Goal: Transaction & Acquisition: Purchase product/service

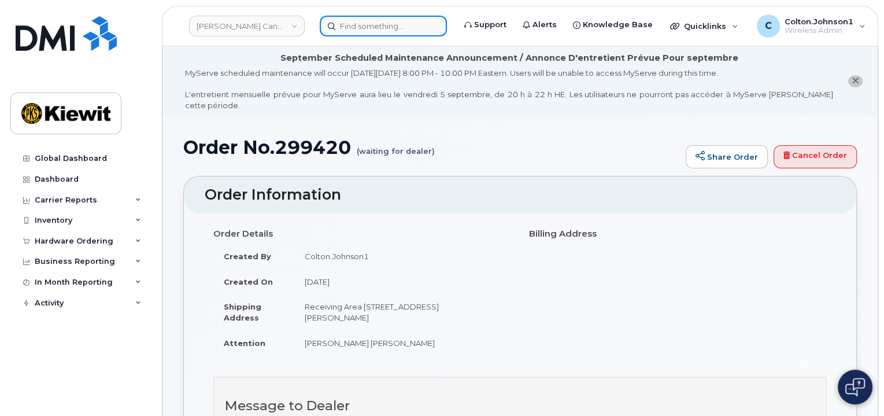
click at [371, 31] on input at bounding box center [383, 26] width 127 height 21
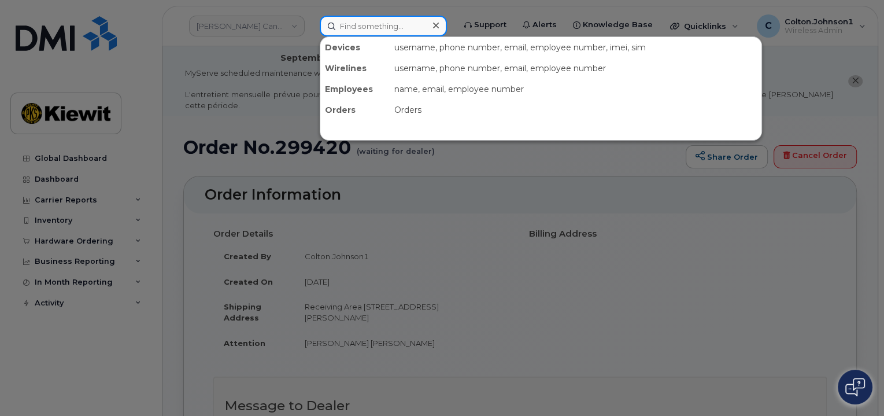
paste input "299241"
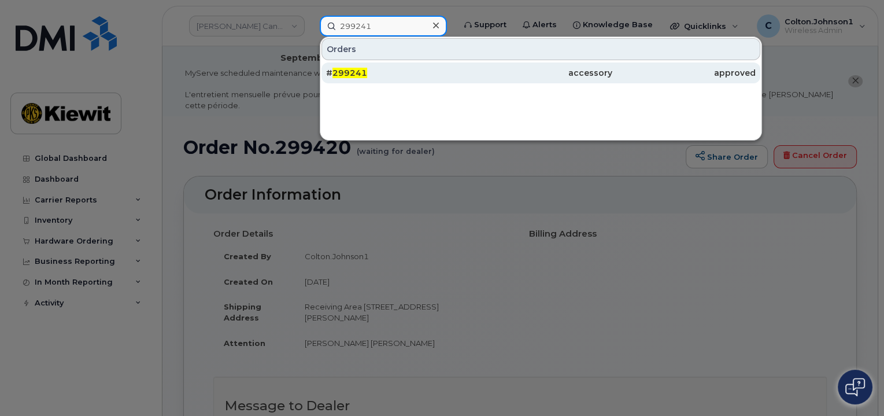
type input "299241"
click at [469, 66] on div "# 299241" at bounding box center [540, 72] width 143 height 21
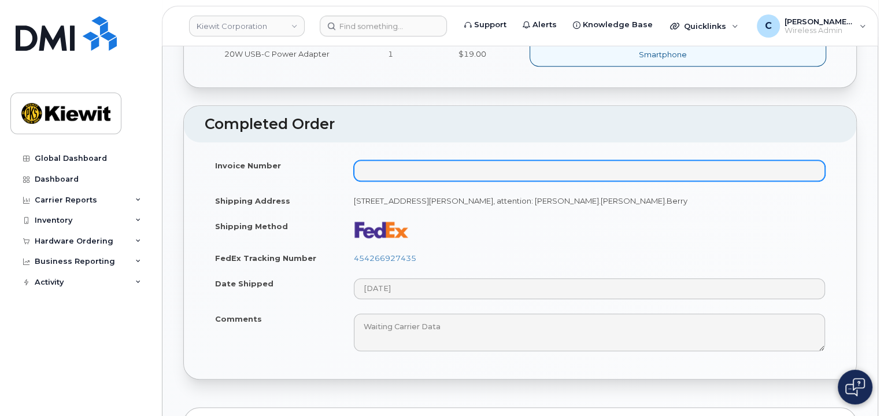
scroll to position [751, 0]
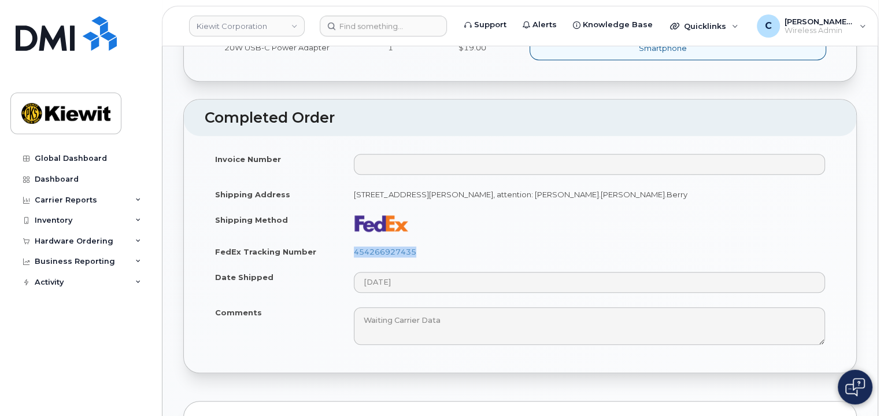
drag, startPoint x: 350, startPoint y: 250, endPoint x: 442, endPoint y: 249, distance: 91.9
click at [442, 249] on td "454266927435" at bounding box center [589, 251] width 492 height 25
copy link "454266927435"
click at [531, 239] on td "454266927435" at bounding box center [589, 251] width 492 height 25
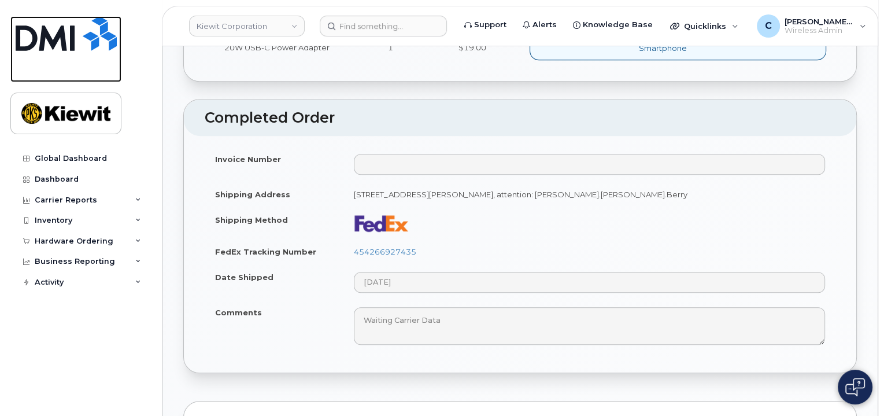
click at [82, 28] on img at bounding box center [66, 33] width 101 height 35
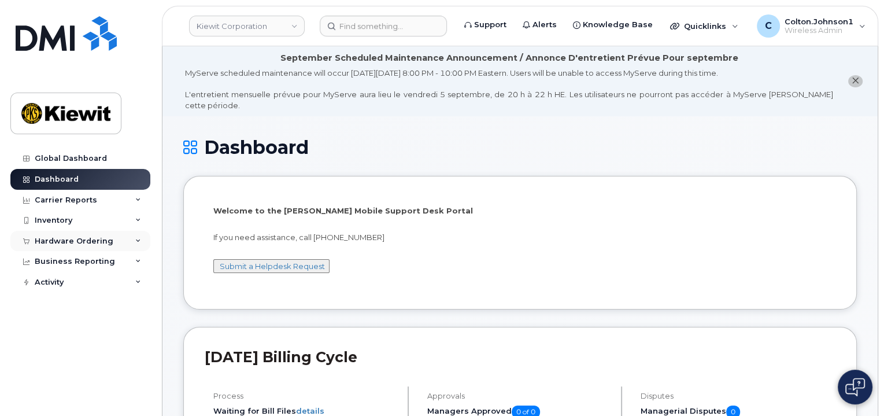
click at [136, 245] on div "Hardware Ordering" at bounding box center [80, 241] width 140 height 21
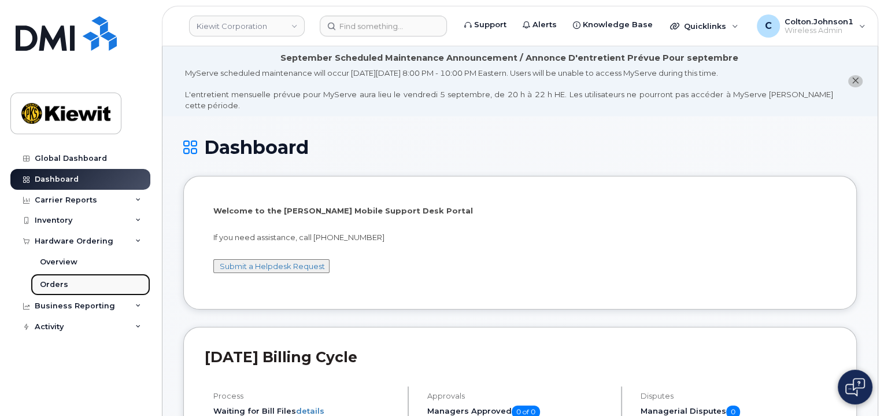
click at [113, 282] on link "Orders" at bounding box center [91, 284] width 120 height 22
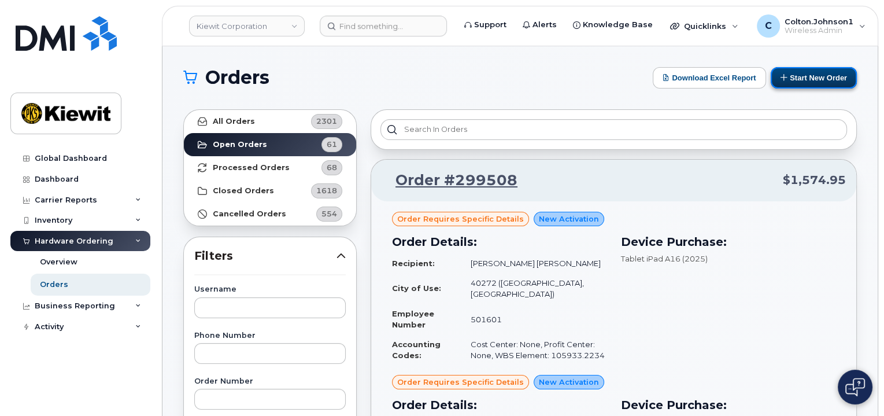
click at [796, 77] on button "Start New Order" at bounding box center [814, 77] width 86 height 21
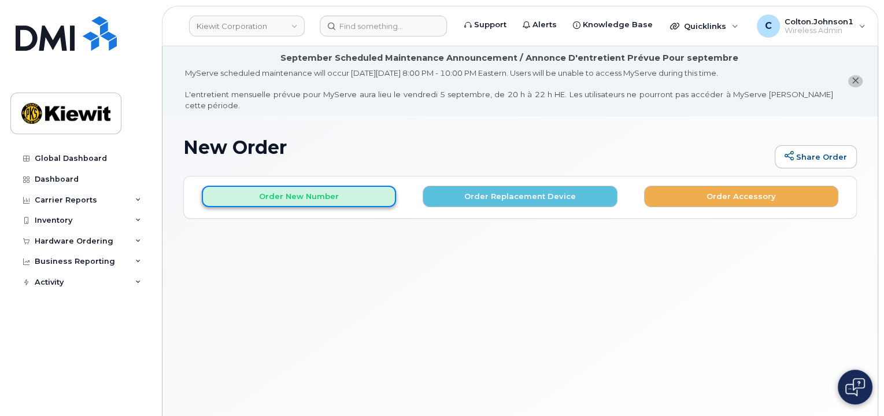
click at [328, 186] on button "Order New Number" at bounding box center [299, 196] width 194 height 21
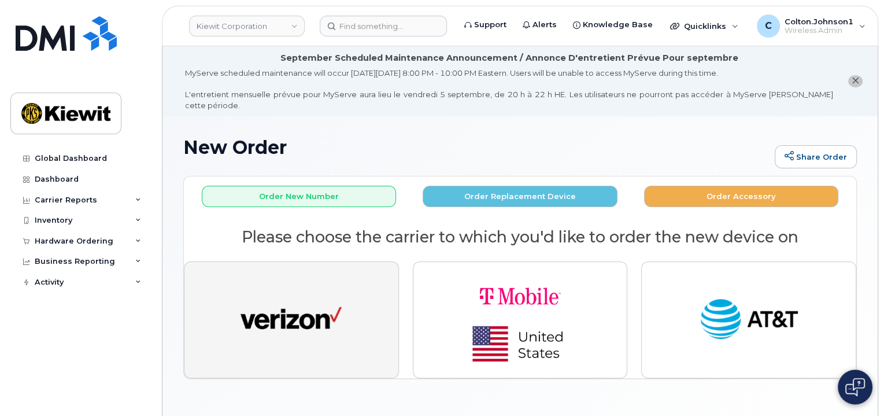
click at [269, 313] on img "button" at bounding box center [290, 320] width 101 height 52
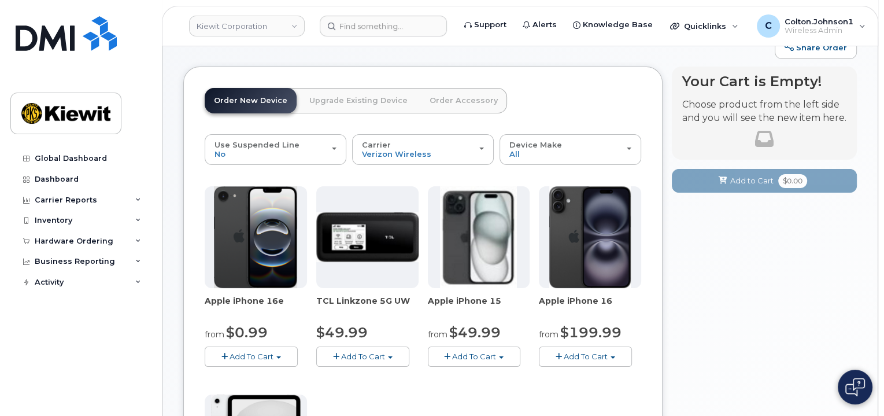
scroll to position [116, 0]
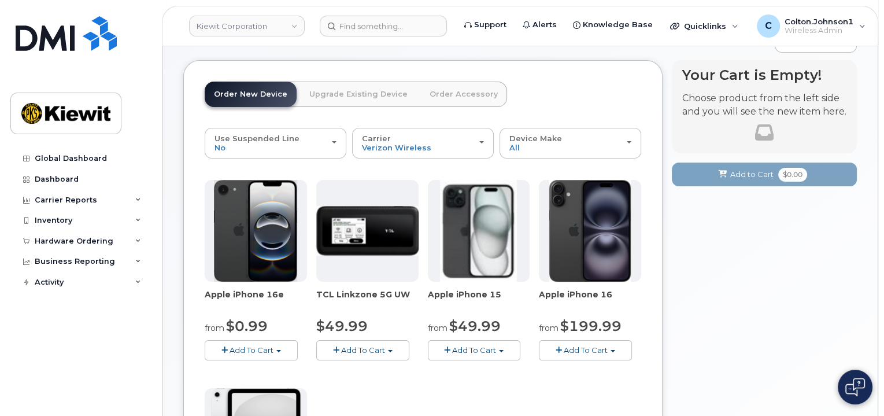
click at [269, 345] on span "Add To Cart" at bounding box center [251, 349] width 44 height 9
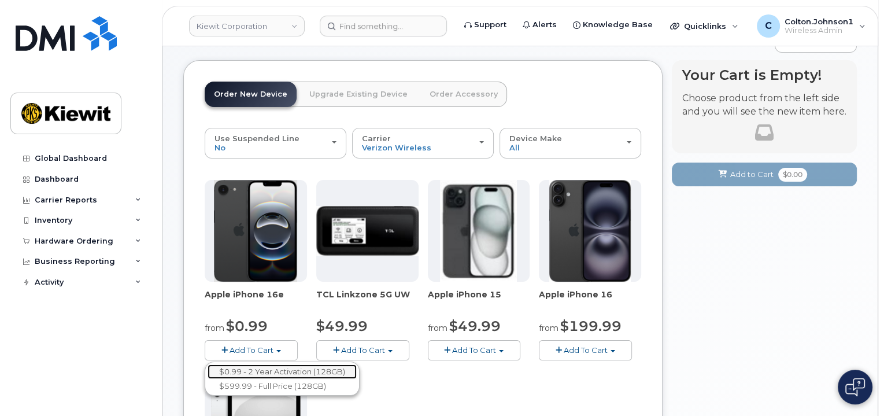
click at [276, 365] on link "$0.99 - 2 Year Activation (128GB)" at bounding box center [282, 371] width 149 height 14
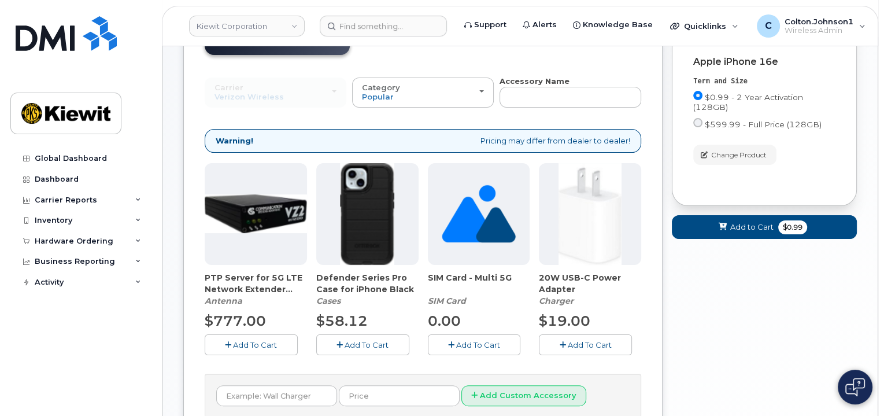
scroll to position [231, 0]
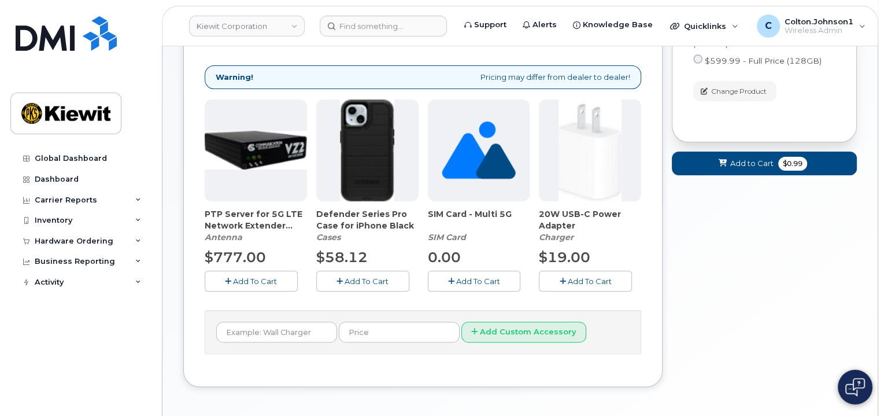
click at [562, 277] on icon "button" at bounding box center [563, 281] width 6 height 8
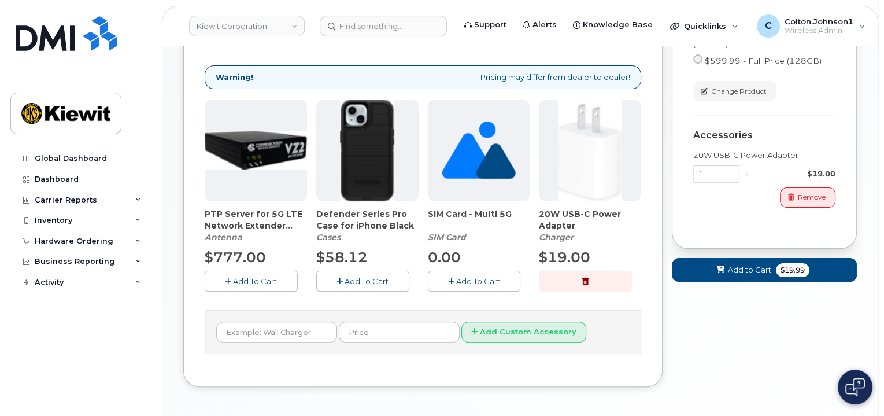
click at [341, 277] on icon "button" at bounding box center [339, 281] width 6 height 8
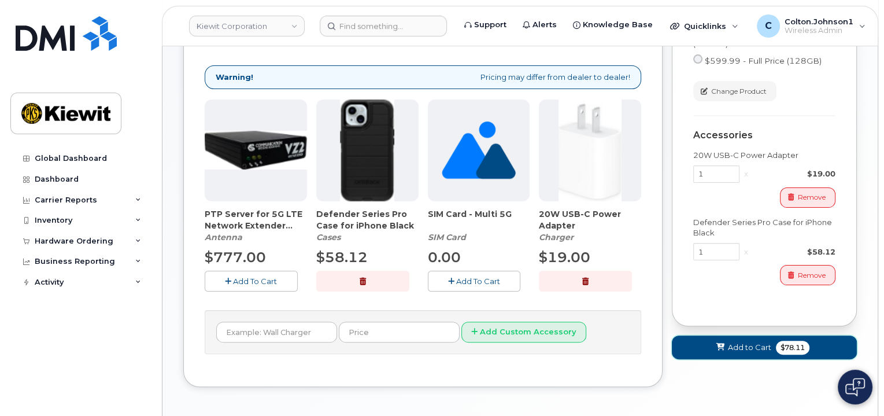
click at [740, 342] on span "Add to Cart" at bounding box center [749, 347] width 43 height 11
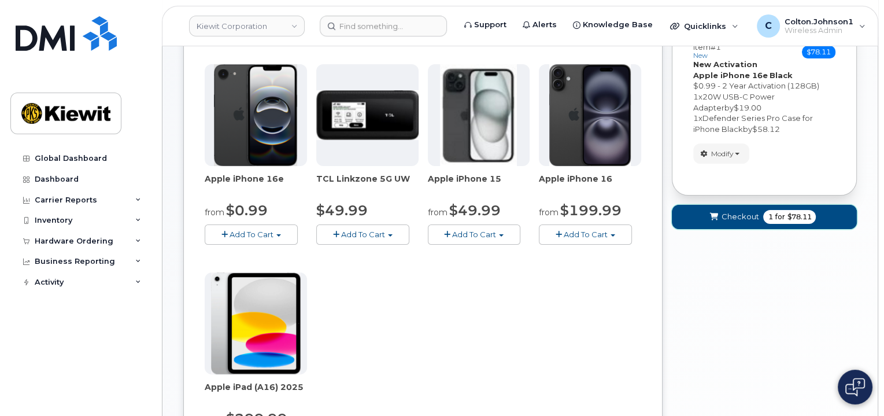
click at [725, 211] on span "Checkout" at bounding box center [740, 216] width 38 height 11
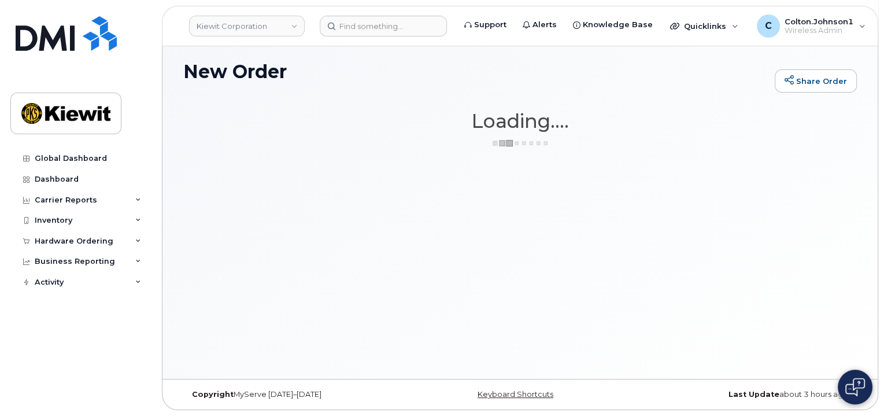
scroll to position [65, 0]
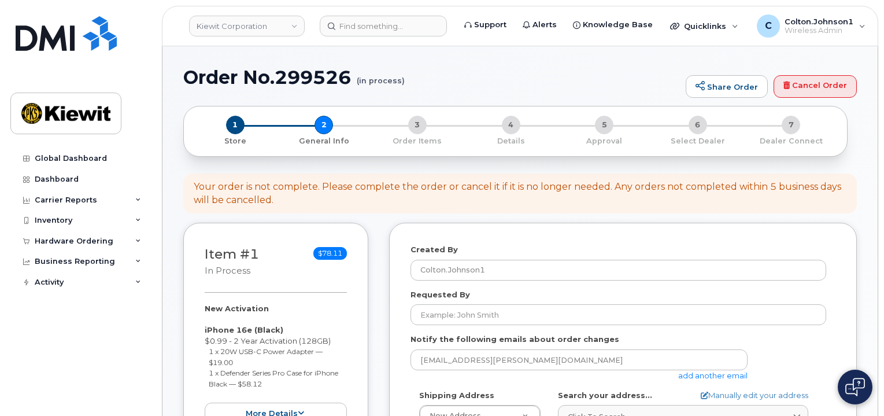
select select
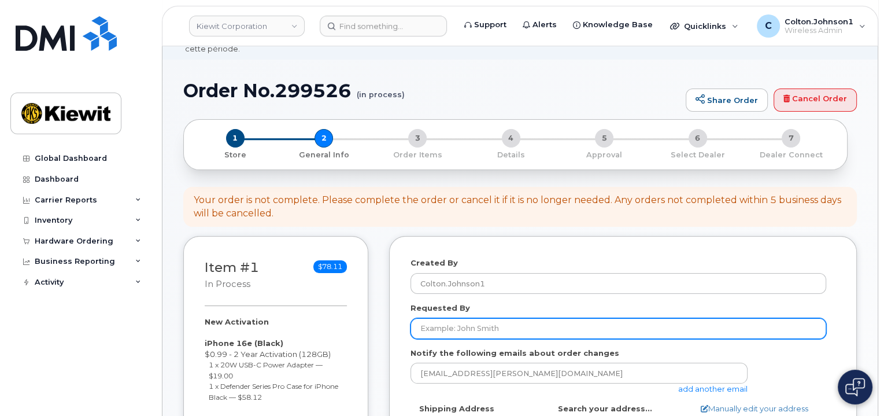
scroll to position [58, 0]
click at [520, 317] on input "Requested By" at bounding box center [618, 327] width 416 height 21
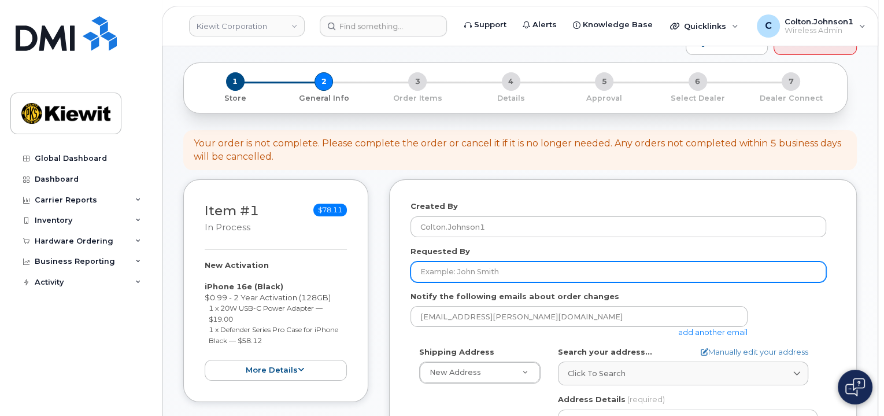
scroll to position [116, 0]
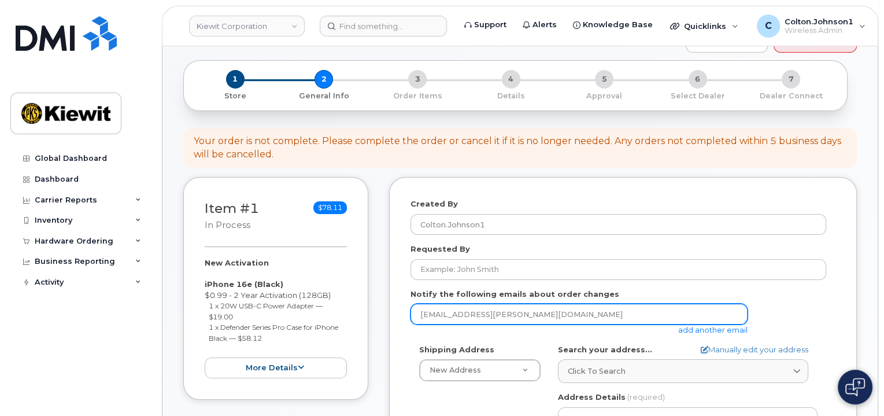
click at [534, 307] on input "[EMAIL_ADDRESS][PERSON_NAME][DOMAIN_NAME]" at bounding box center [578, 313] width 337 height 21
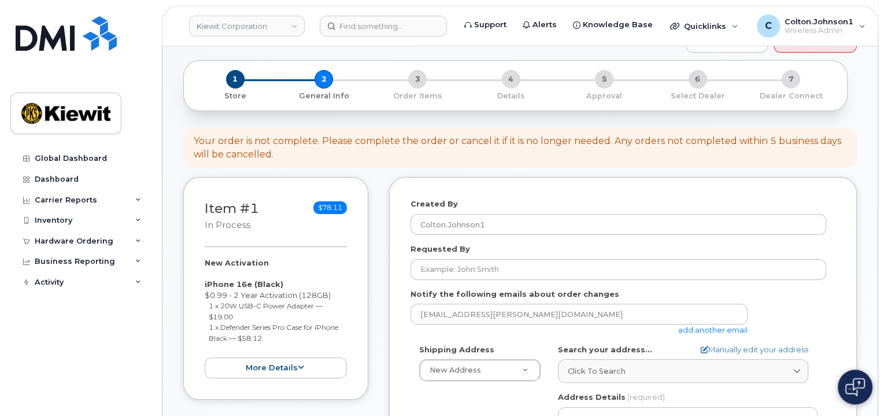
click at [719, 325] on link "add another email" at bounding box center [712, 329] width 69 height 9
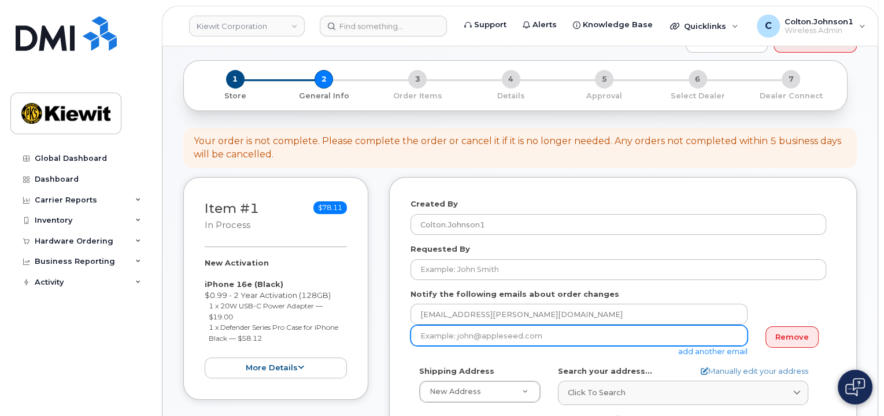
click at [487, 325] on input "email" at bounding box center [578, 335] width 337 height 21
paste input "Taylor.Blagdon"
type input "Taylor.Blagdon@kiewit.com"
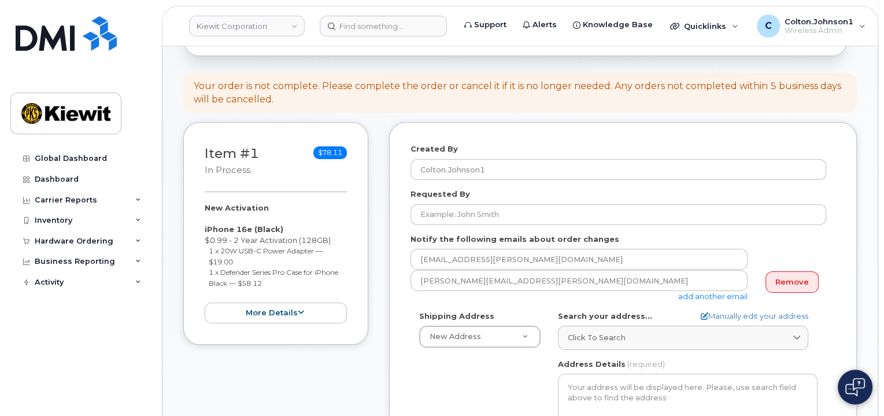
scroll to position [173, 0]
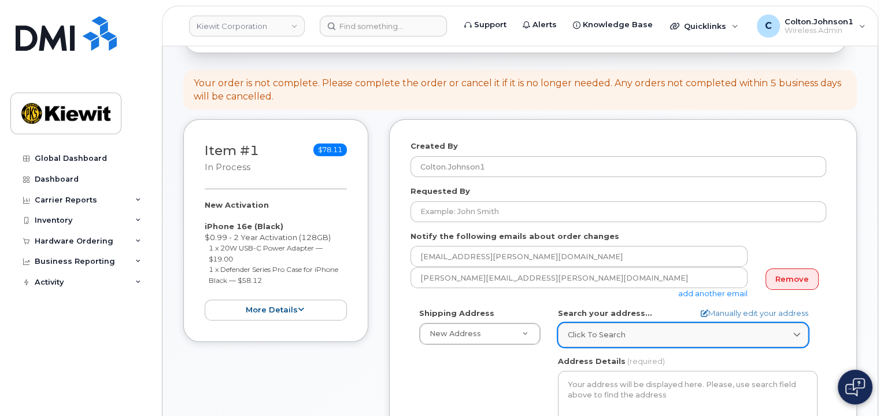
click at [620, 329] on span "Click to search" at bounding box center [597, 334] width 58 height 11
paste input "8900 Renner Blvd., Lenexa, KS 66219"
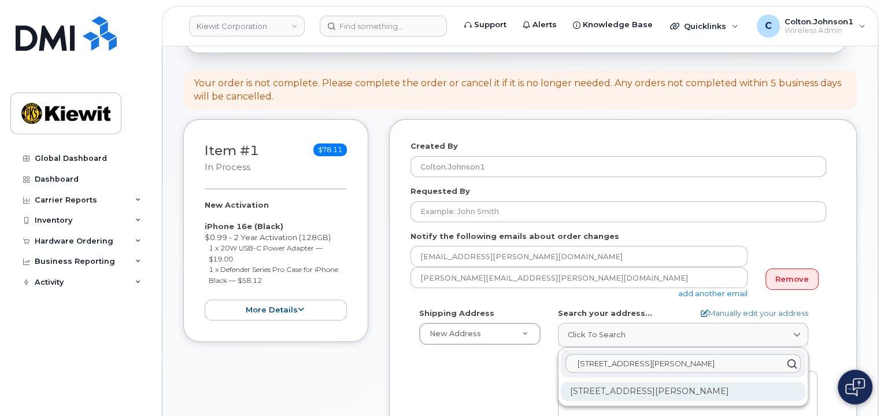
type input "8900 Renner Blvd., Lenexa, KS 66219"
click at [636, 382] on div "8900 Renner Blvd Lenexa KS 66219-3049" at bounding box center [683, 391] width 245 height 19
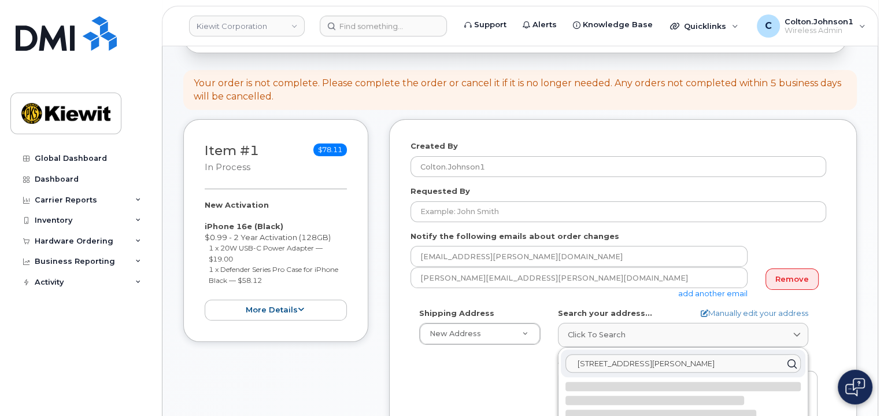
select select
type textarea "8900 Renner Blvd LENEXA KS 66219-3049 UNITED STATES"
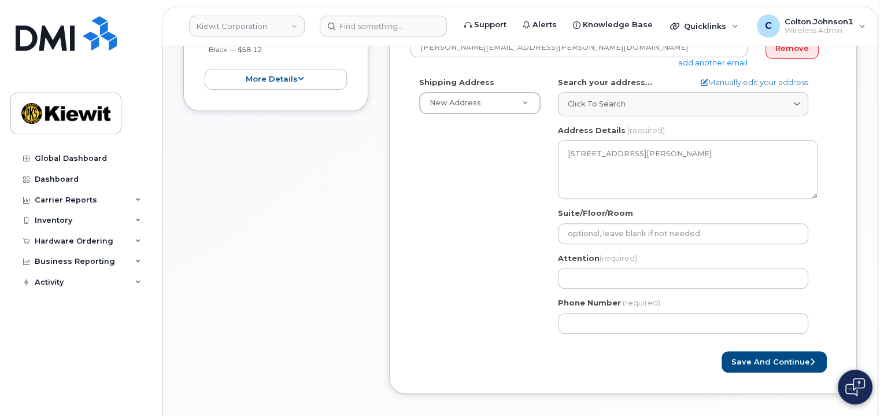
scroll to position [405, 0]
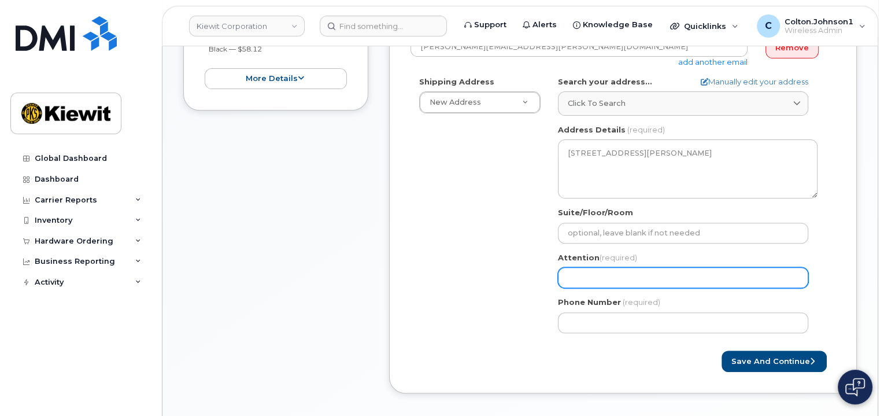
click at [584, 270] on input "Attention (required)" at bounding box center [683, 277] width 250 height 21
click at [580, 267] on input "Attention (required)" at bounding box center [683, 277] width 250 height 21
paste input "Mario.[PERSON_NAME]"
select select
type input "Mario.Longmore"
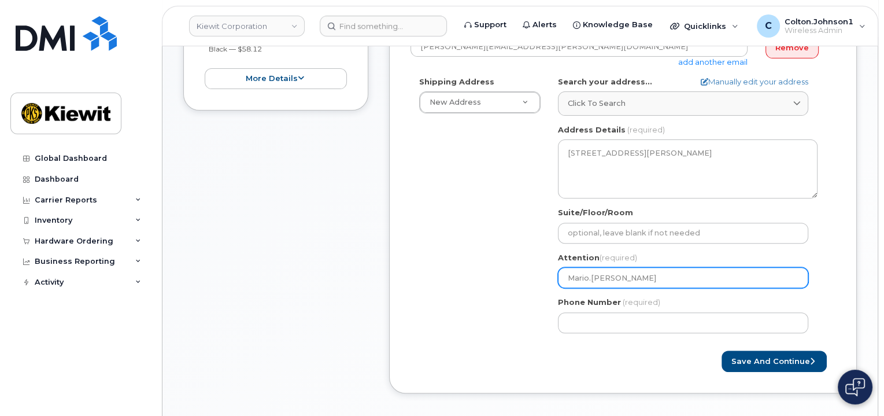
click at [656, 267] on input "Mario.Longmore" at bounding box center [683, 277] width 250 height 21
paste input "Arber.Bajraktari"
select select
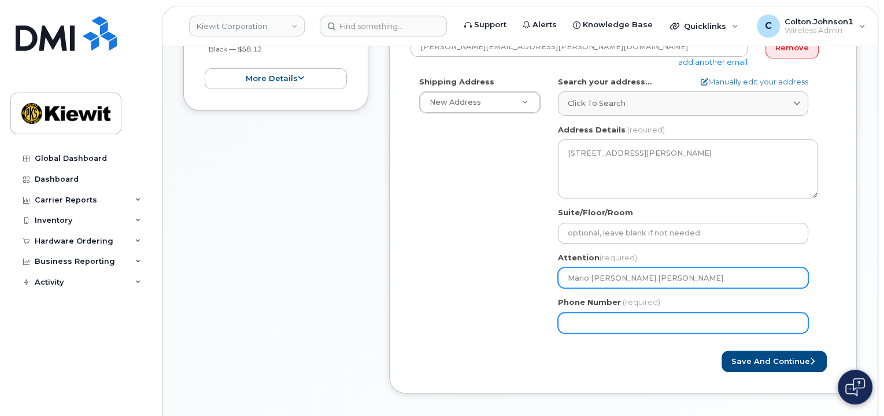
type input "Mario.Longmore Arber.Bajraktari"
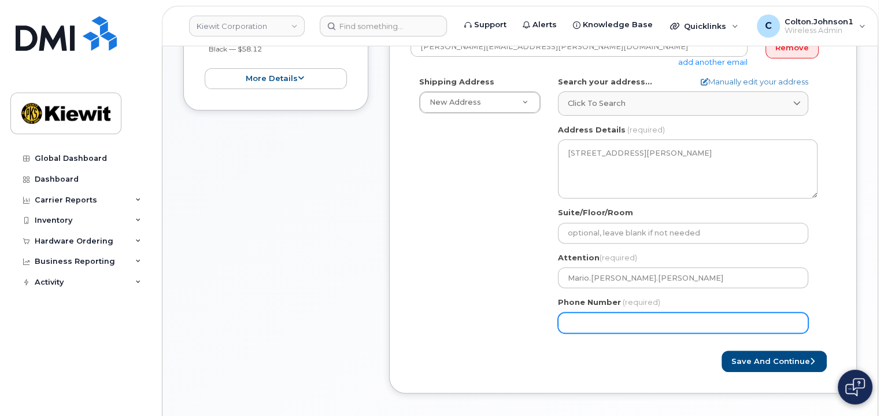
click at [649, 312] on input "Phone Number" at bounding box center [683, 322] width 250 height 21
type input "877772770"
select select
type input "8777727707"
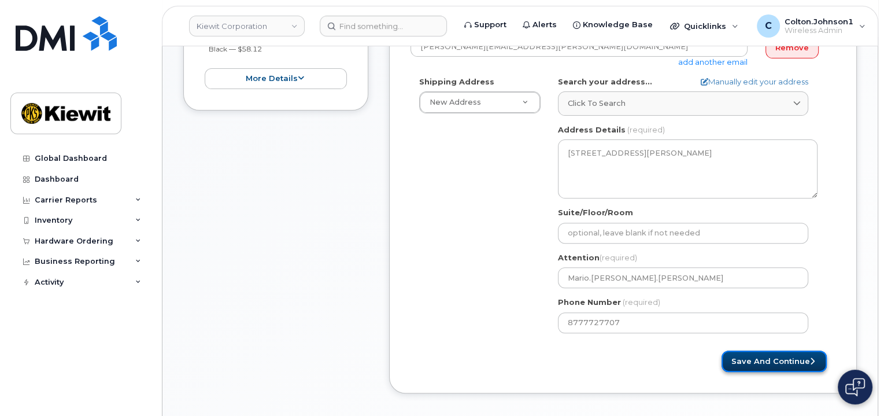
click at [784, 354] on button "Save and Continue" at bounding box center [773, 360] width 105 height 21
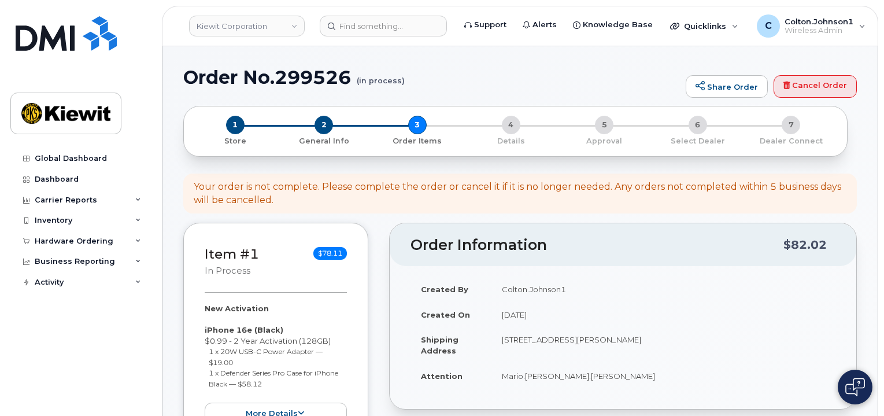
select select
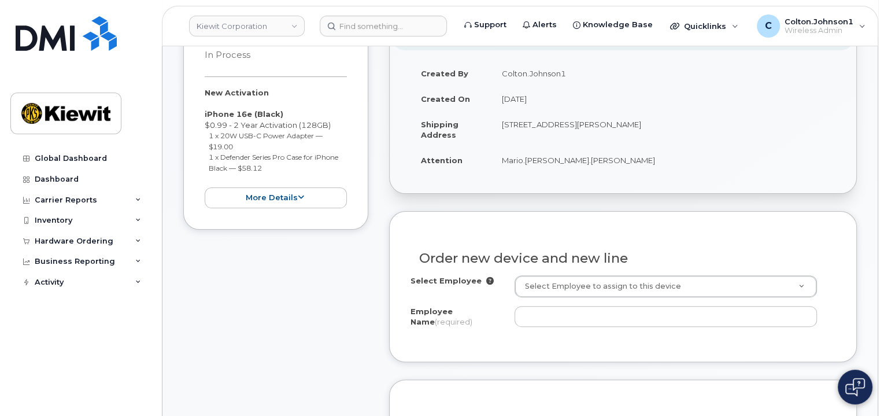
scroll to position [289, 0]
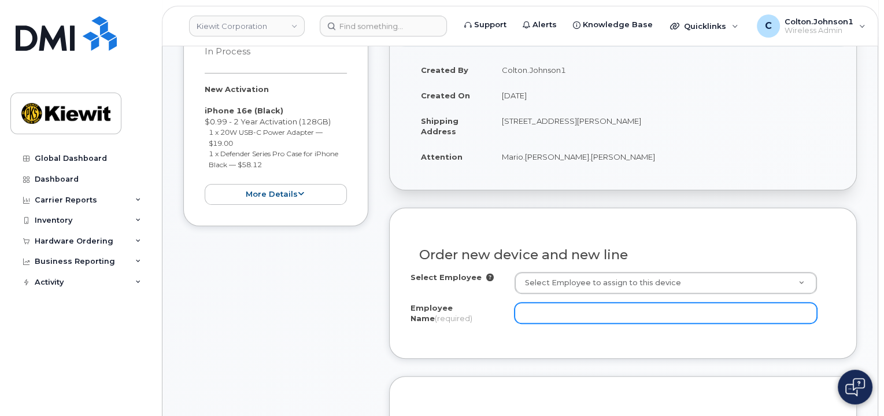
click at [586, 302] on input "Employee Name (required)" at bounding box center [665, 312] width 302 height 21
paste input "Mario.[PERSON_NAME]"
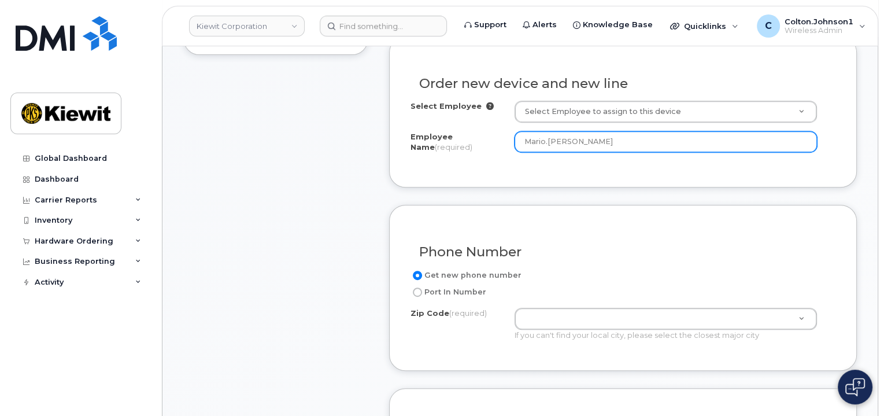
scroll to position [462, 0]
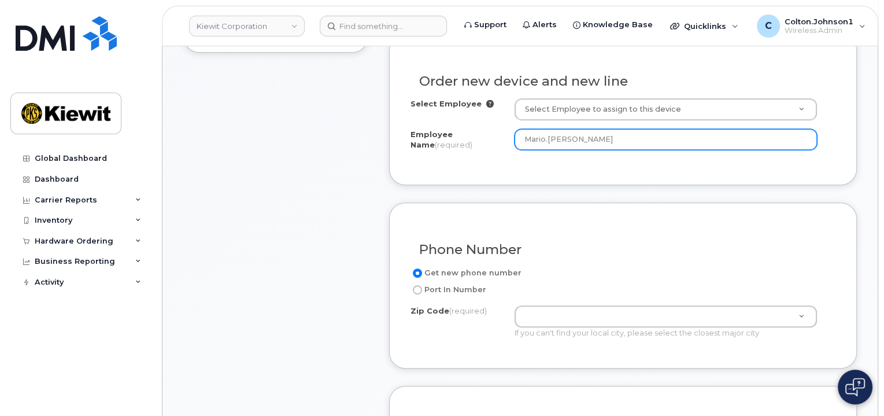
type input "Mario.[PERSON_NAME]"
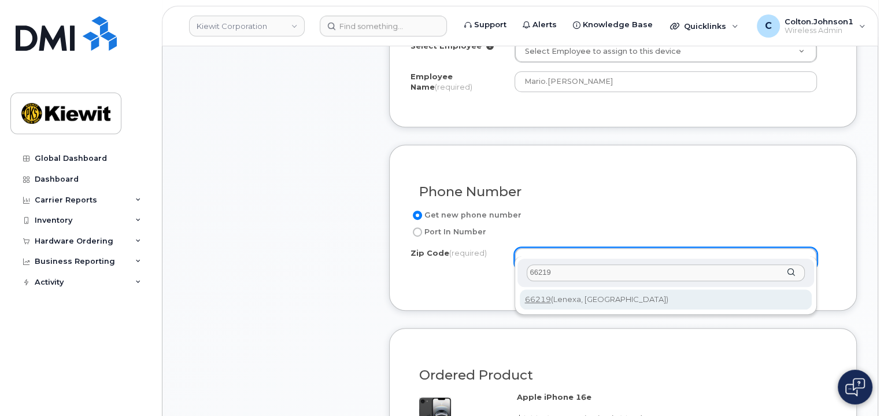
type input "66219"
type input "66219 ([GEOGRAPHIC_DATA], [GEOGRAPHIC_DATA])"
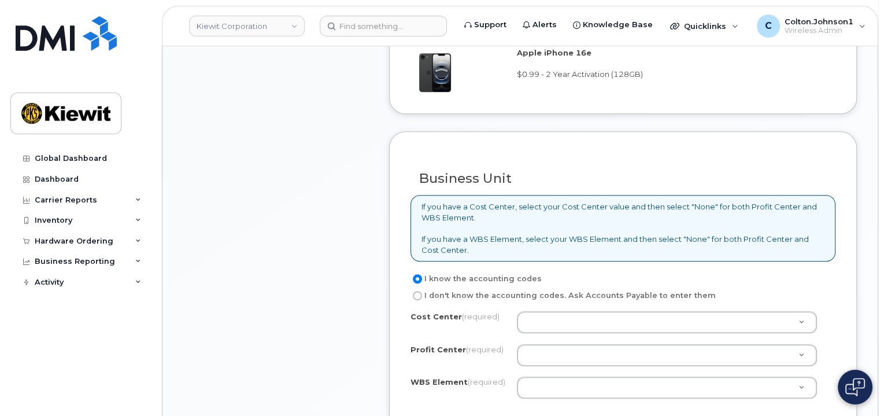
scroll to position [867, 0]
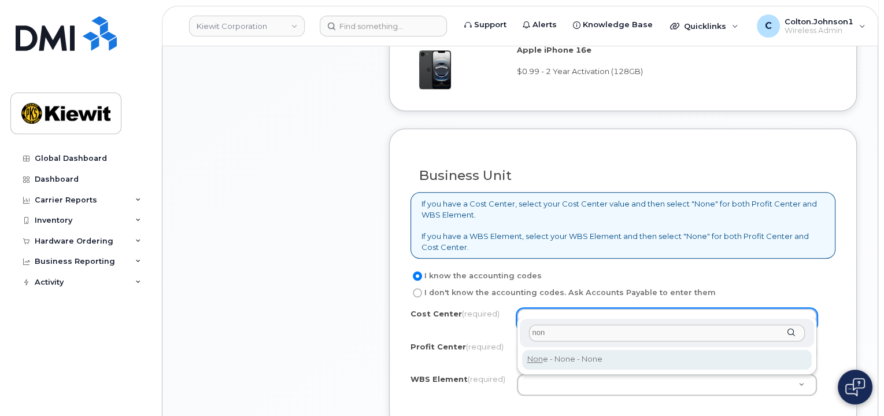
type input "non"
type input "None"
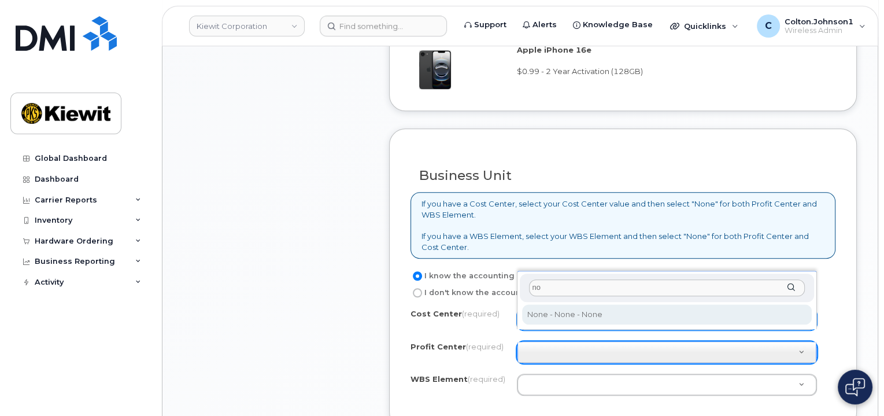
type input "non"
select select "None"
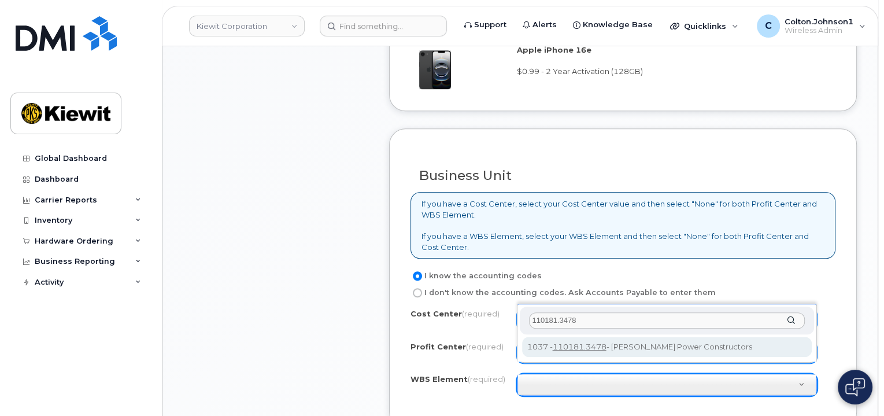
type input "110181.3478"
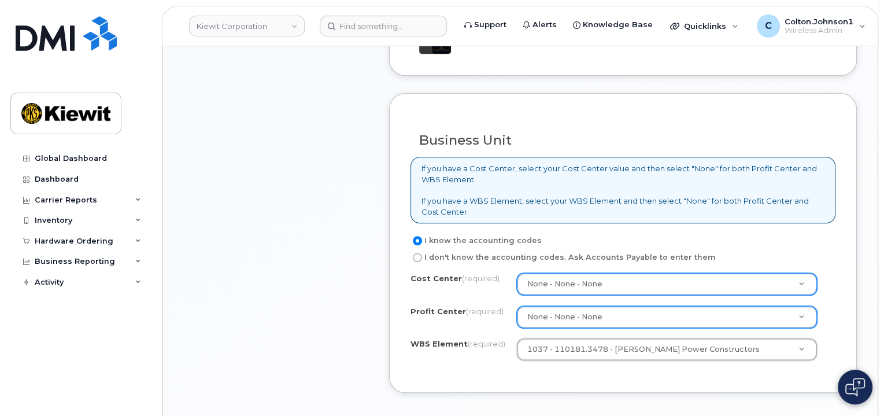
scroll to position [1040, 0]
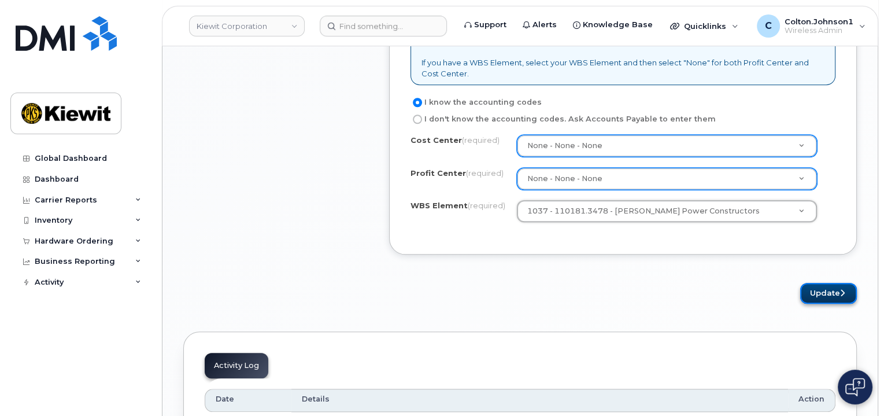
click at [806, 283] on button "Update" at bounding box center [828, 293] width 57 height 21
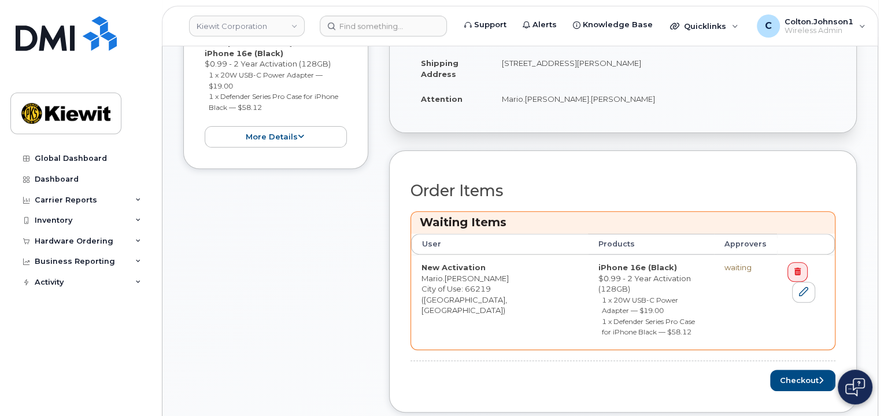
scroll to position [405, 0]
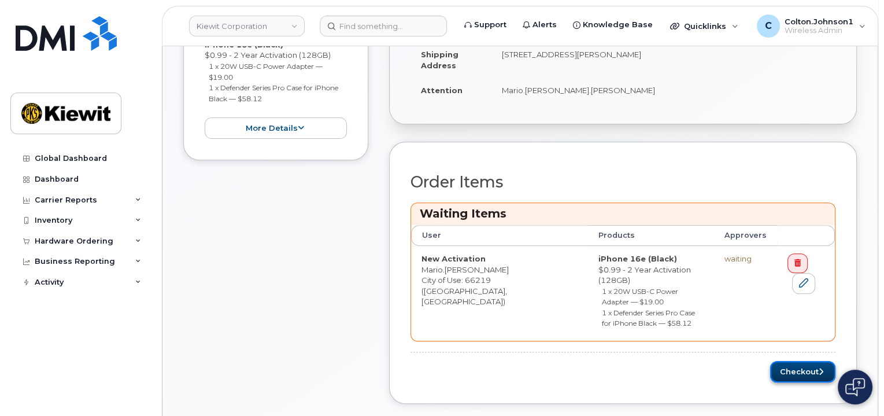
click at [825, 361] on button "Checkout" at bounding box center [802, 371] width 65 height 21
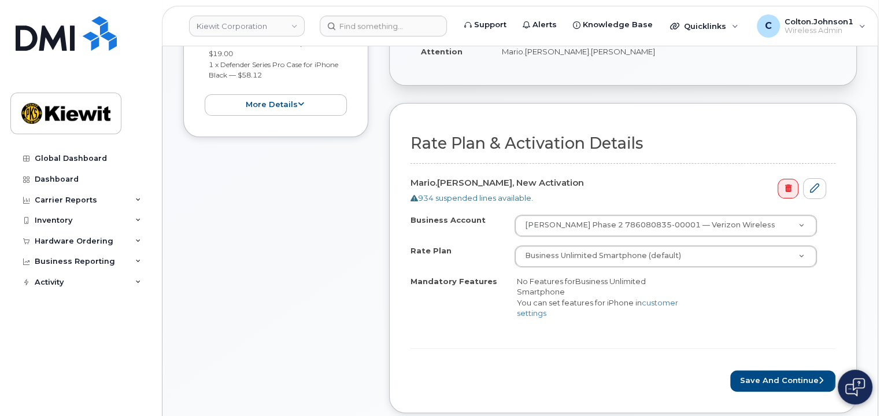
scroll to position [347, 0]
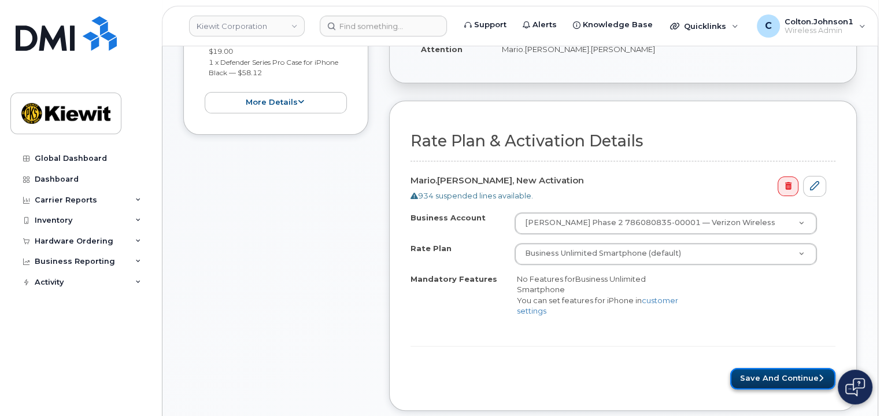
click at [754, 368] on button "Save and Continue" at bounding box center [782, 378] width 105 height 21
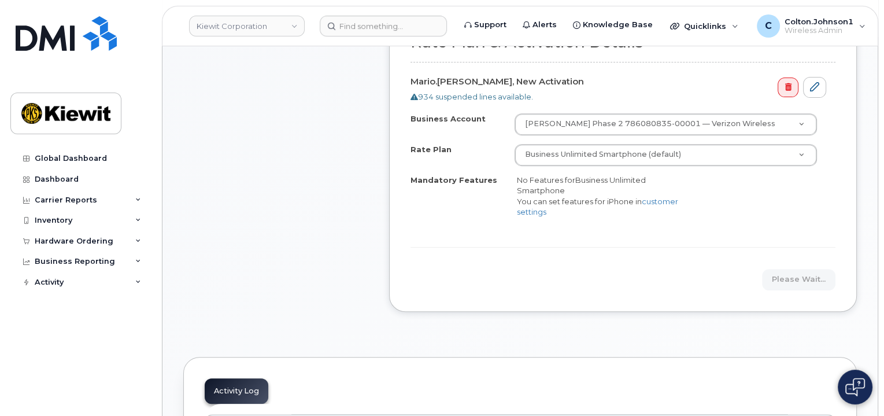
scroll to position [462, 0]
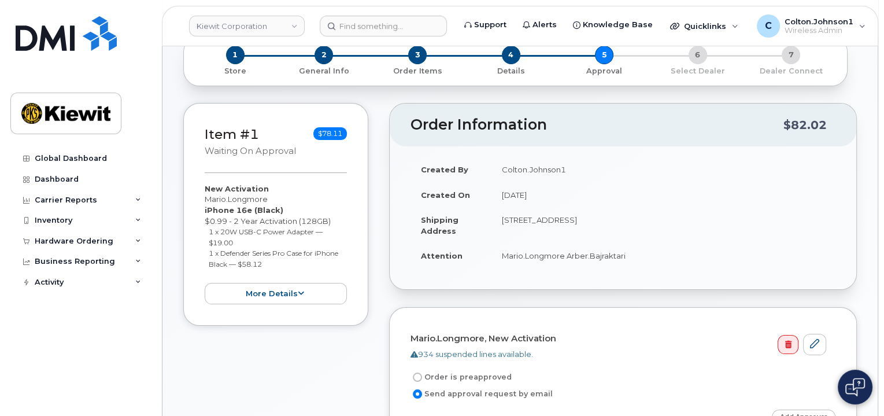
scroll to position [231, 0]
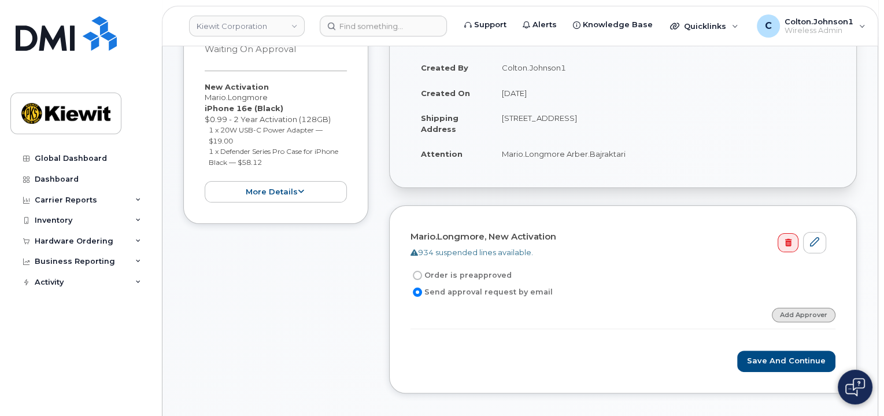
click at [798, 314] on link "Add Approver" at bounding box center [804, 315] width 64 height 14
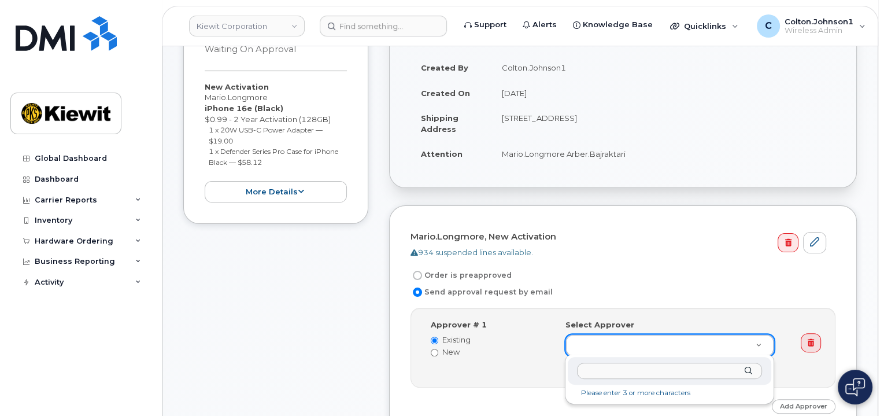
click at [604, 372] on input "text" at bounding box center [669, 370] width 185 height 17
paste input "PaulE.Andrews@kiewit.com"
type input "PaulE.Andrews@kiewit.com"
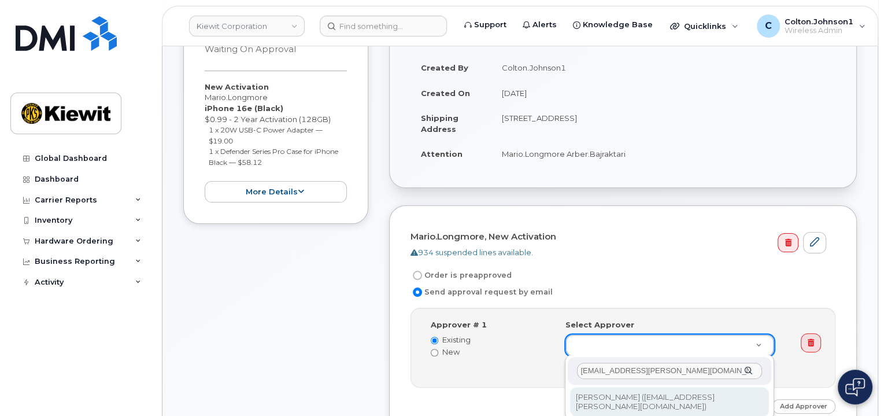
type input "2146672"
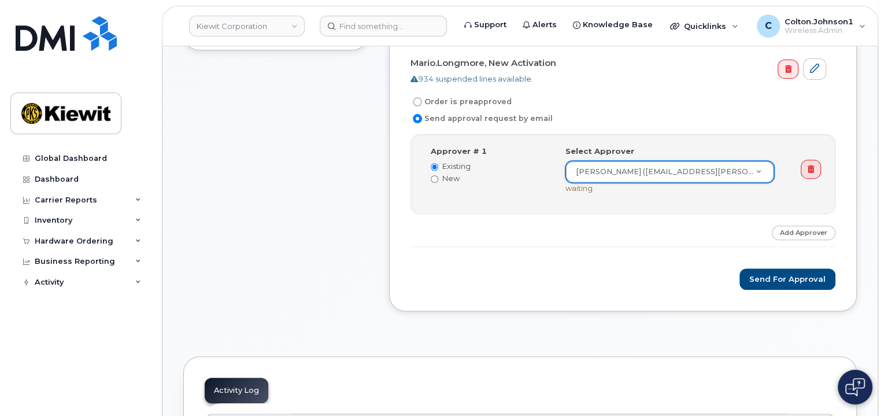
scroll to position [520, 0]
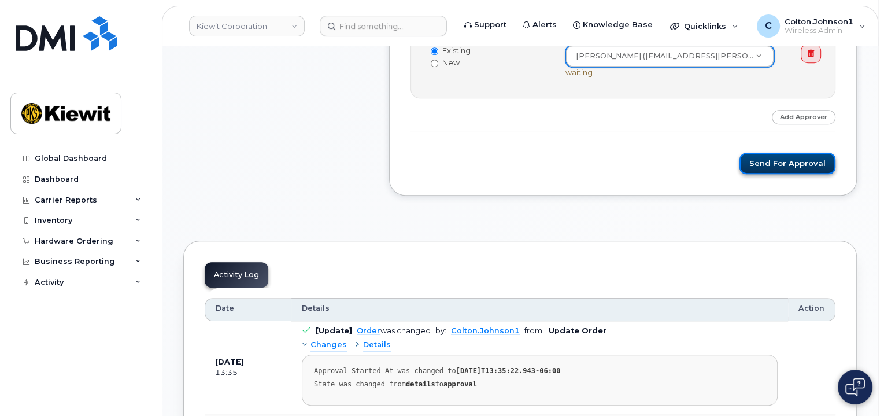
click at [772, 154] on button "Send for Approval" at bounding box center [787, 163] width 96 height 21
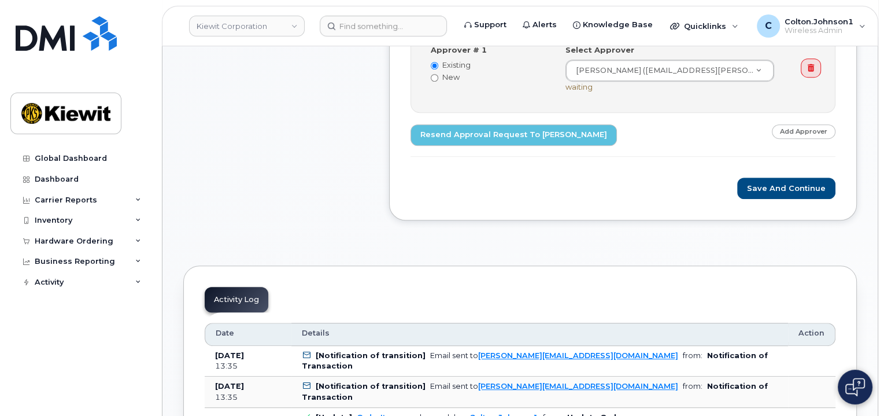
scroll to position [405, 0]
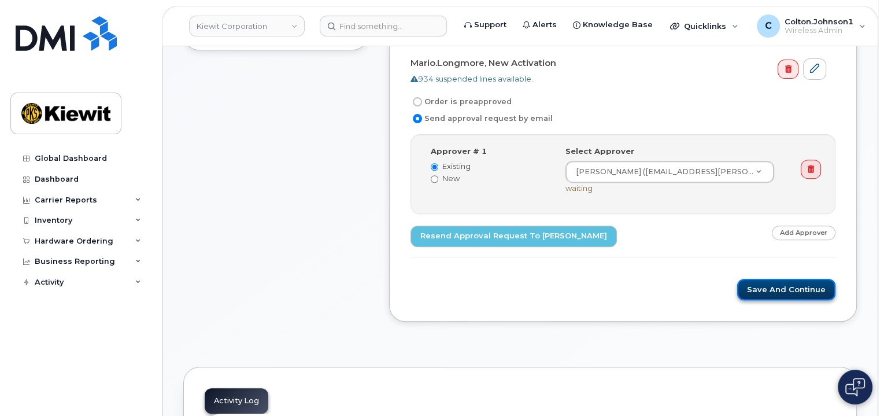
click at [796, 287] on button "Save and Continue" at bounding box center [786, 289] width 98 height 21
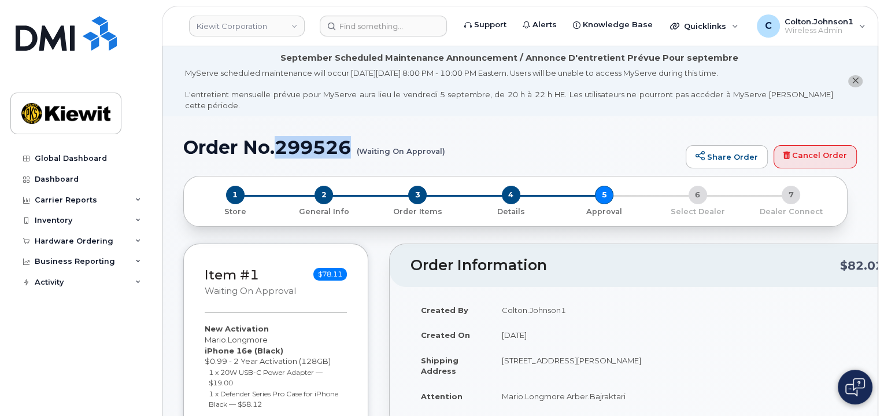
drag, startPoint x: 282, startPoint y: 129, endPoint x: 358, endPoint y: 136, distance: 77.2
click at [358, 137] on h1 "Order No.299526 (Waiting On Approval)" at bounding box center [431, 147] width 497 height 20
copy h1 "299526"
click at [136, 242] on icon at bounding box center [138, 241] width 6 height 6
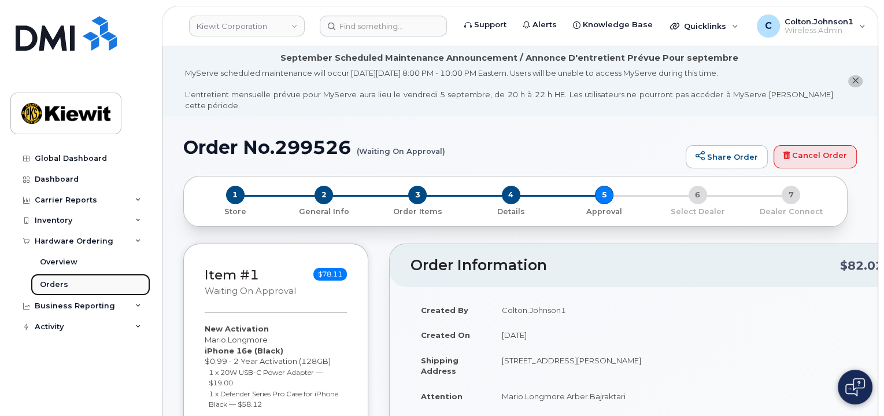
click at [113, 285] on link "Orders" at bounding box center [91, 284] width 120 height 22
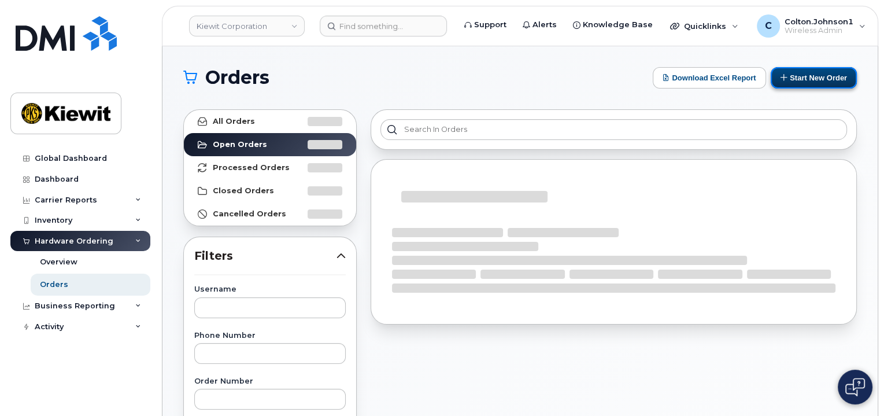
click at [784, 75] on icon at bounding box center [784, 77] width 8 height 8
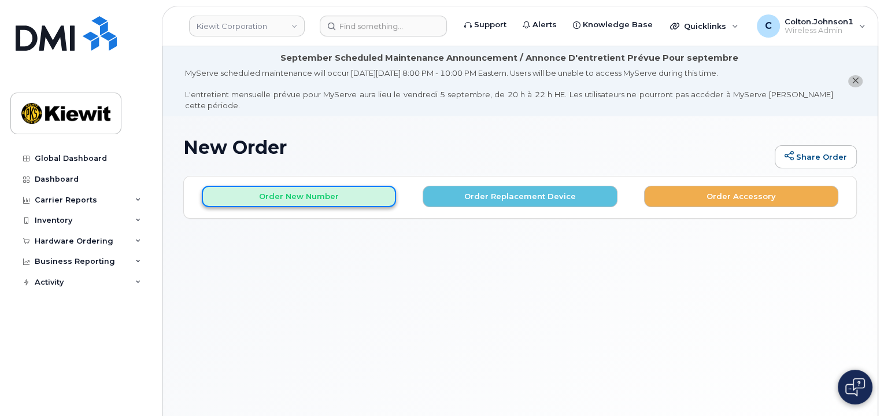
click at [274, 186] on button "Order New Number" at bounding box center [299, 196] width 194 height 21
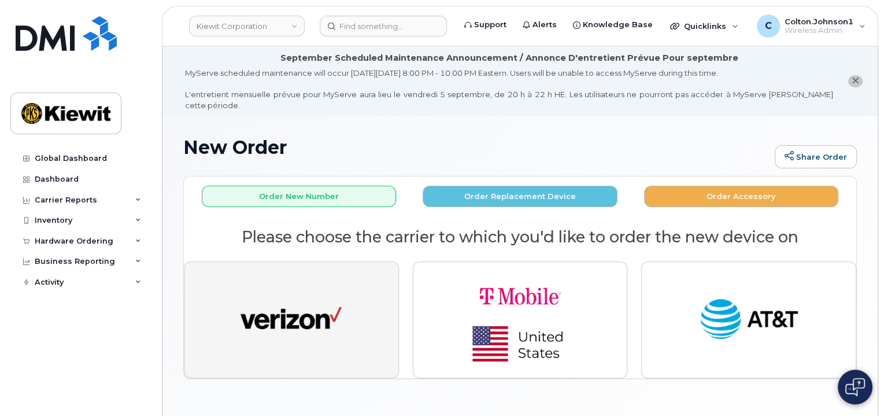
click at [318, 321] on img "button" at bounding box center [290, 320] width 101 height 52
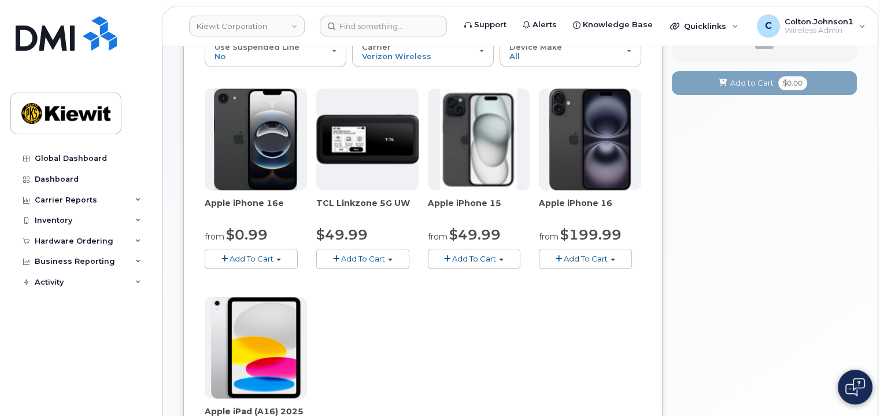
scroll to position [231, 0]
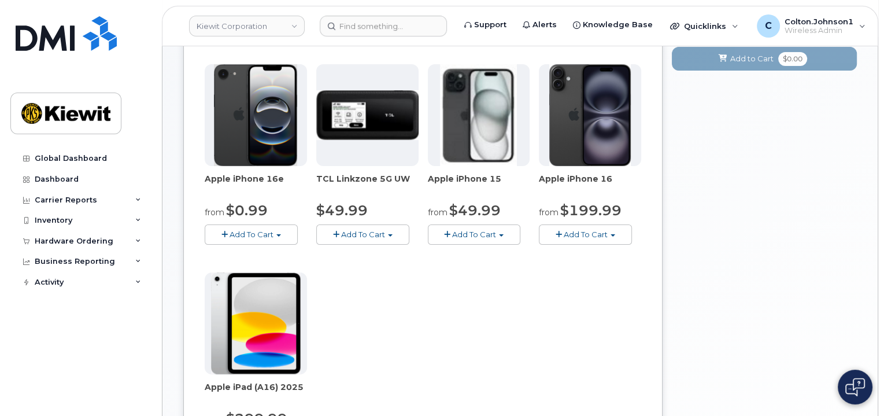
click at [250, 229] on span "Add To Cart" at bounding box center [251, 233] width 44 height 9
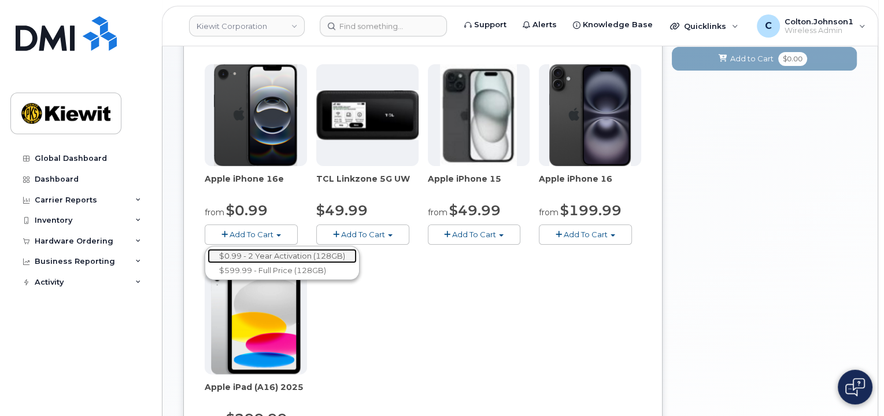
click at [257, 249] on link "$0.99 - 2 Year Activation (128GB)" at bounding box center [282, 256] width 149 height 14
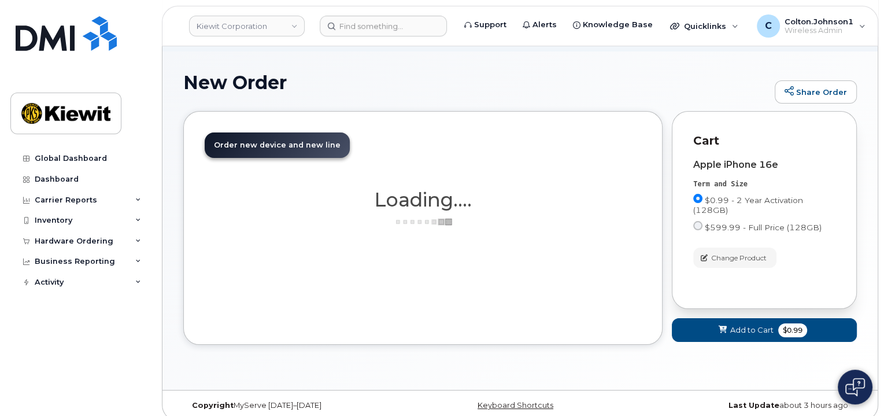
scroll to position [175, 0]
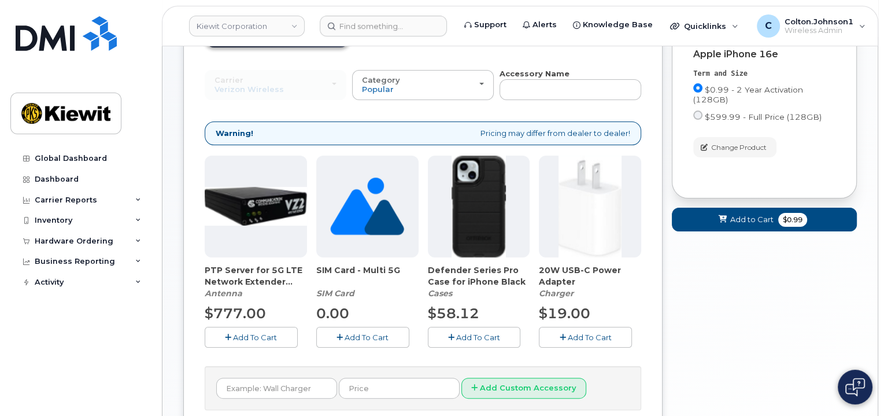
click at [441, 327] on button "Add To Cart" at bounding box center [474, 337] width 93 height 20
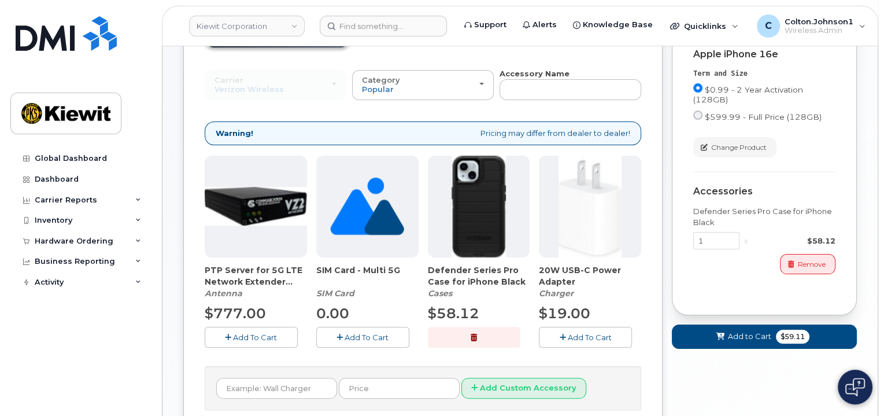
click at [555, 327] on button "Add To Cart" at bounding box center [585, 337] width 93 height 20
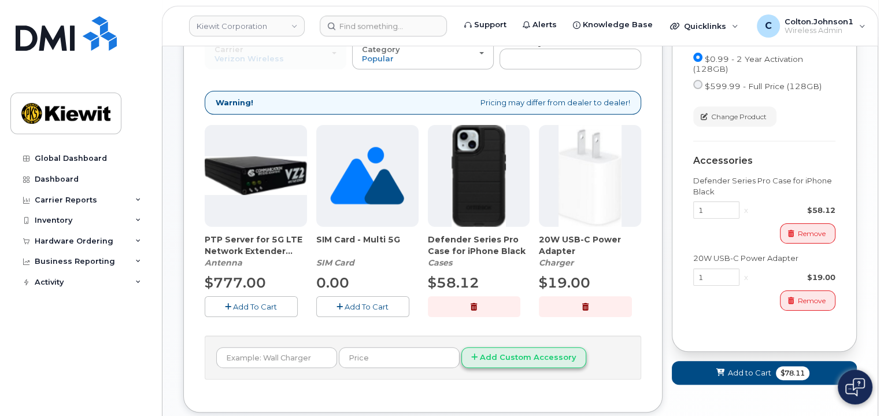
scroll to position [233, 0]
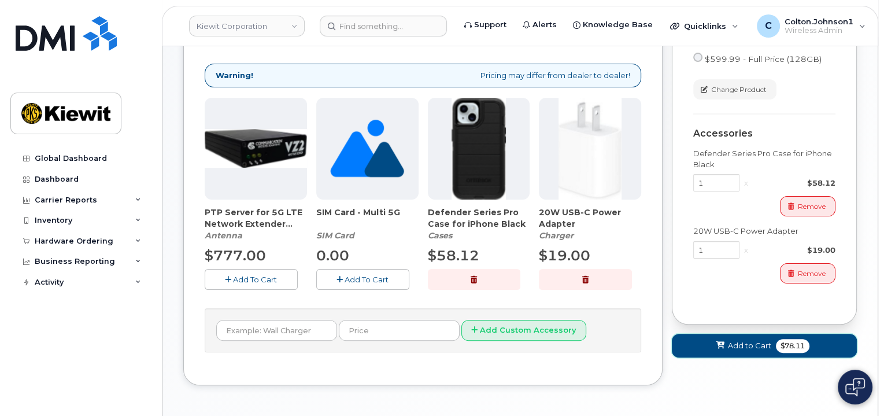
click at [714, 342] on button "Add to Cart $78.11" at bounding box center [764, 346] width 185 height 24
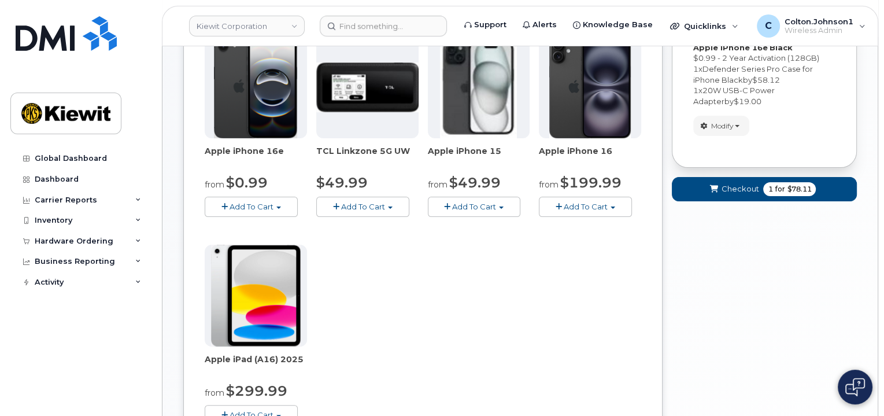
scroll to position [176, 0]
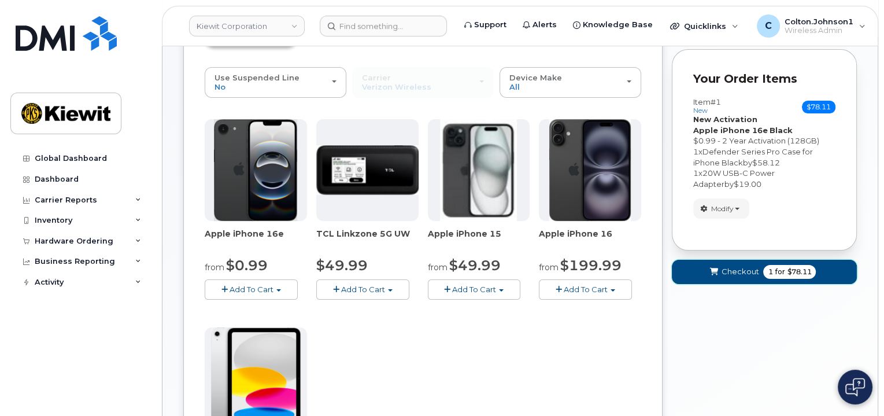
click at [728, 266] on span "Checkout" at bounding box center [740, 271] width 38 height 11
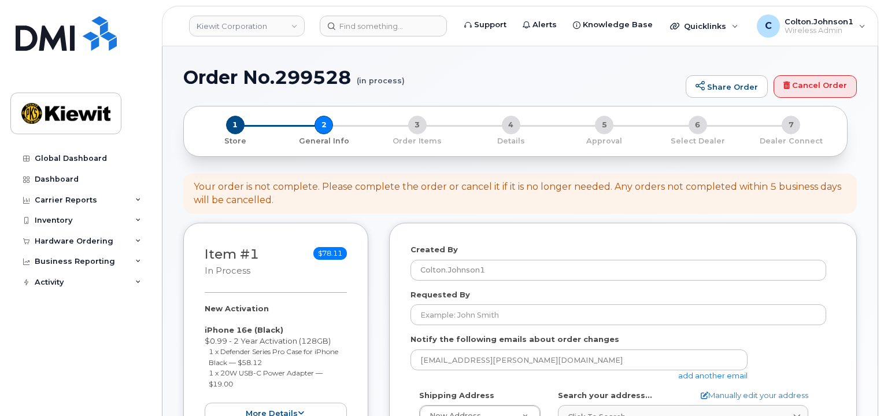
select select
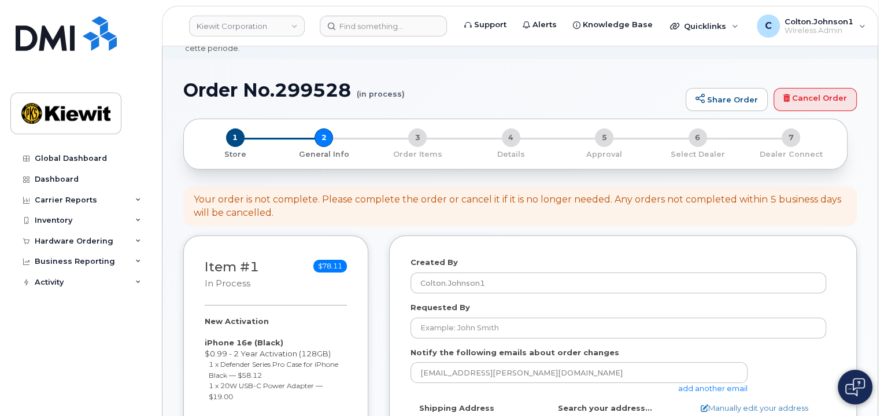
scroll to position [58, 0]
click at [697, 383] on link "add another email" at bounding box center [712, 387] width 69 height 9
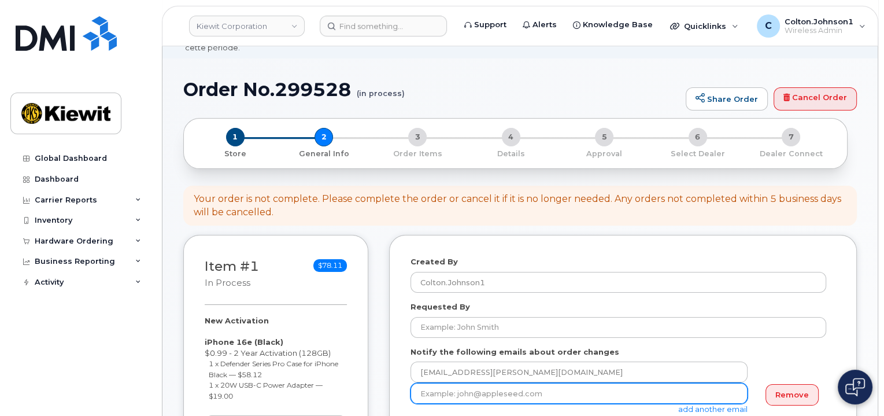
click at [501, 386] on input "email" at bounding box center [578, 393] width 337 height 21
paste input "[PERSON_NAME].[PERSON_NAME]"
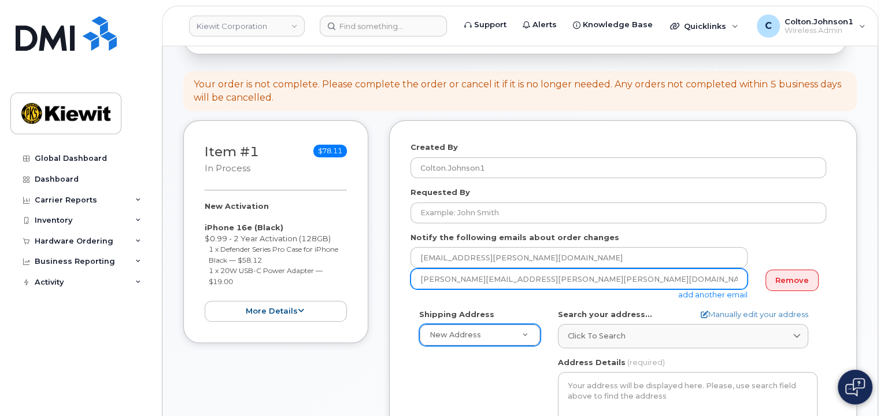
scroll to position [173, 0]
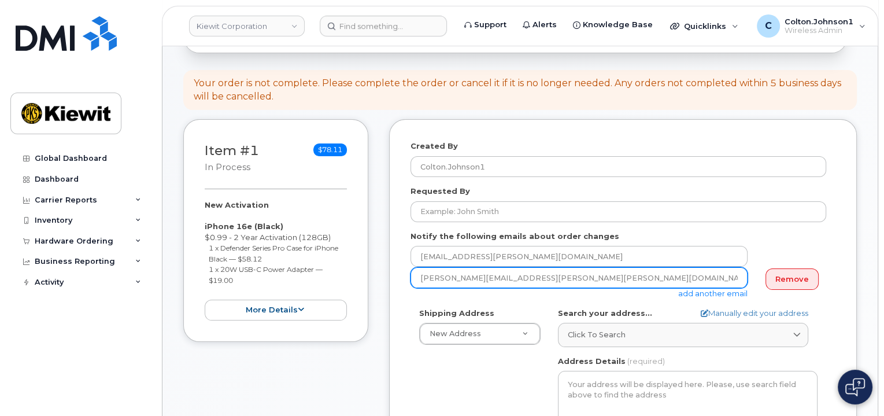
type input "Mary.Stein@kiewit.com"
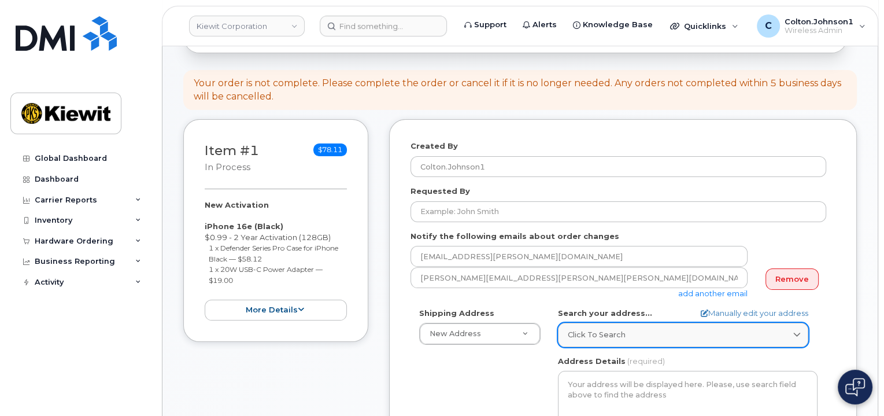
click at [598, 329] on span "Click to search" at bounding box center [597, 334] width 58 height 11
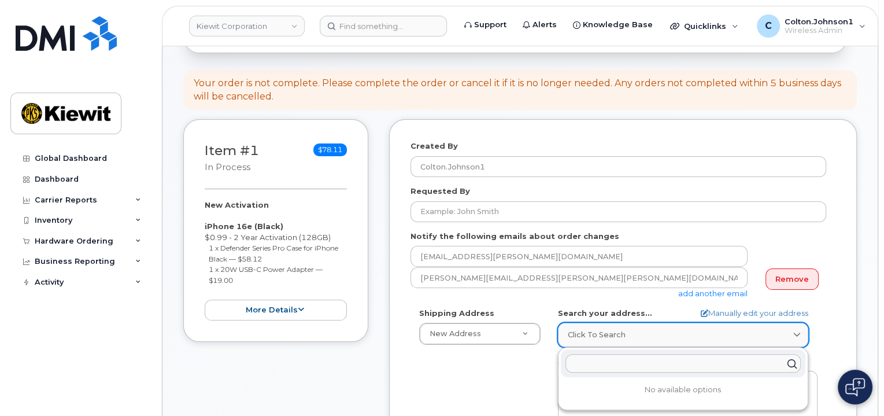
paste input "2008 H O Mills Hwy, Port Arthur, TX 77640"
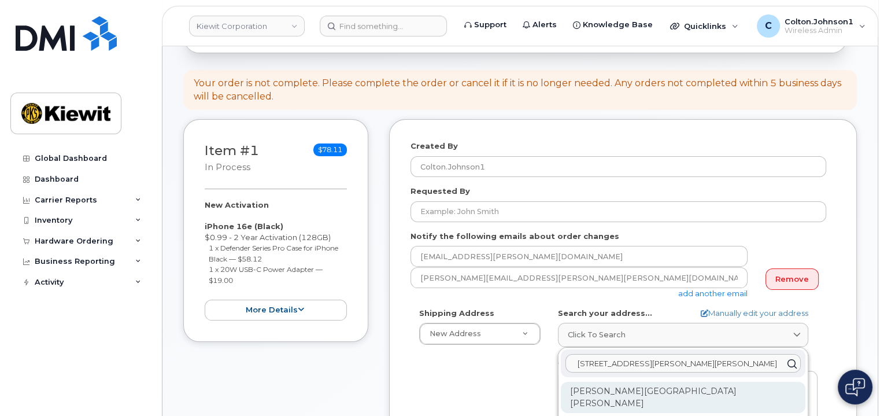
type input "2008 H O Mills Hwy, Port Arthur, TX 77640"
click at [646, 382] on div "Henry O Mills Blvd Port Arthur TX 77640" at bounding box center [683, 397] width 245 height 31
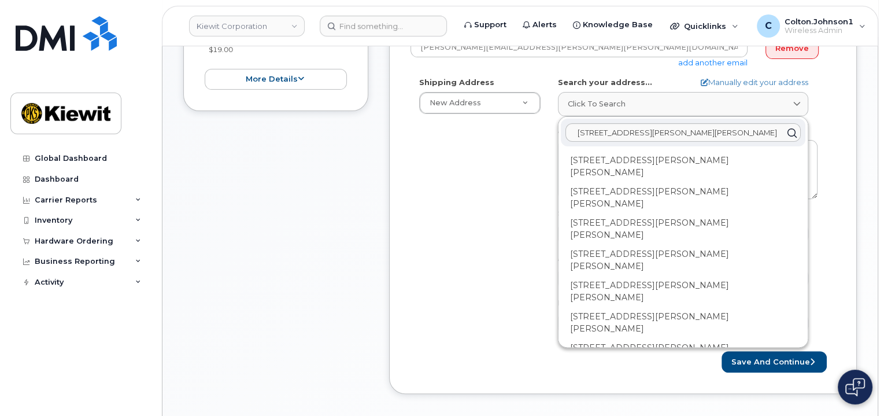
scroll to position [405, 0]
click at [525, 314] on div "Shipping Address New Address New Address 11501 42nd Street 1750 Power Plant Rd …" at bounding box center [618, 208] width 416 height 265
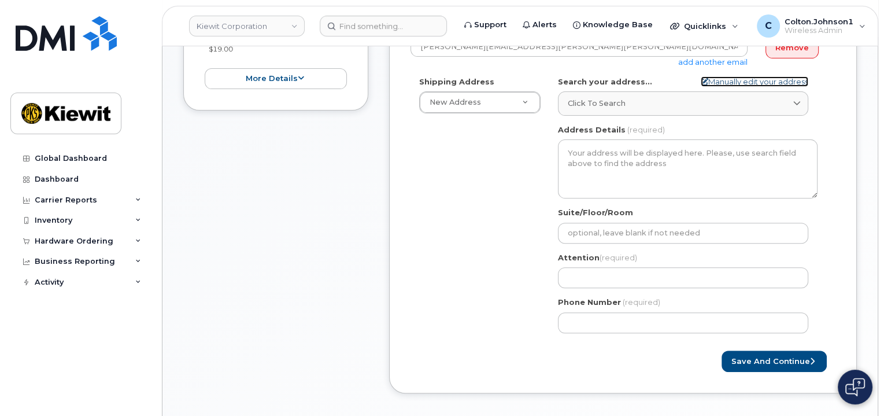
drag, startPoint x: 747, startPoint y: 70, endPoint x: 745, endPoint y: 76, distance: 6.2
click at [747, 76] on link "Manually edit your address" at bounding box center [755, 81] width 108 height 11
select select
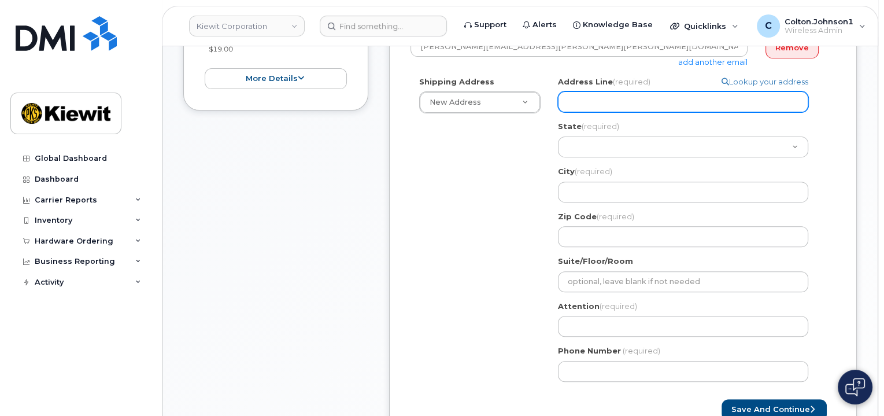
click at [606, 91] on input "Address Line (required)" at bounding box center [683, 101] width 250 height 21
paste input "2008 H O Mills Hwy"
select select
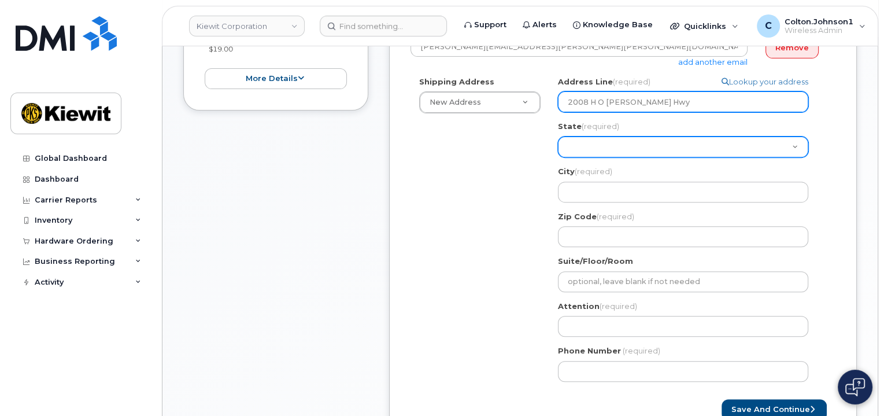
type input "2008 H O Mills Hwy"
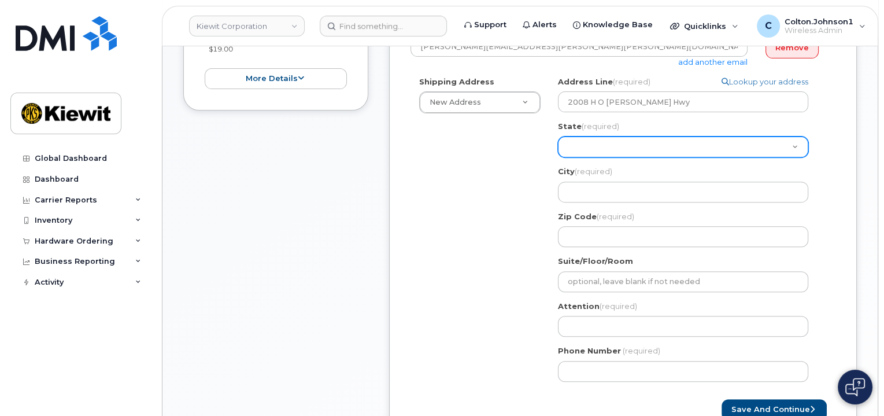
click at [579, 137] on select "Alabama Alaska American Samoa Arizona Arkansas California Colorado Connecticut …" at bounding box center [683, 146] width 250 height 21
select select "TX"
click at [558, 136] on select "Alabama Alaska American Samoa Arizona Arkansas California Colorado Connecticut …" at bounding box center [683, 146] width 250 height 21
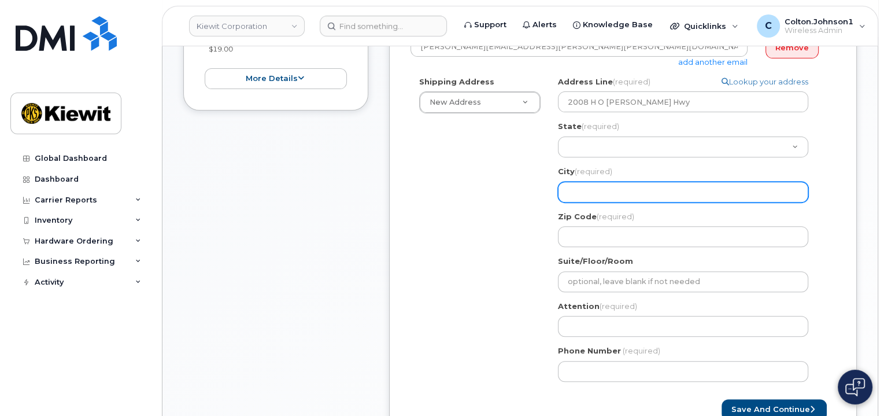
click at [614, 187] on input "City (required)" at bounding box center [683, 192] width 250 height 21
paste input "Port Arthur,"
select select
type input "Port Arthur,"
select select
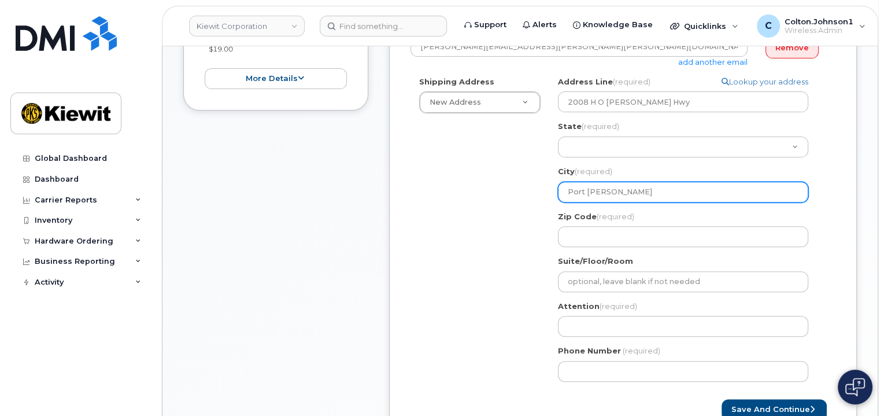
type input "Port Arthur"
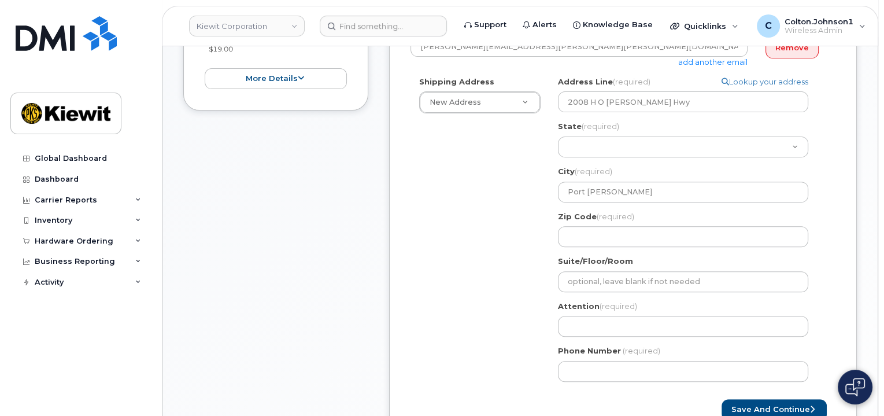
click at [421, 205] on div "Shipping Address New Address New Address 11501 42nd Street 1750 Power Plant Rd …" at bounding box center [618, 233] width 416 height 314
click at [580, 226] on input "Zip Code (required)" at bounding box center [683, 236] width 250 height 21
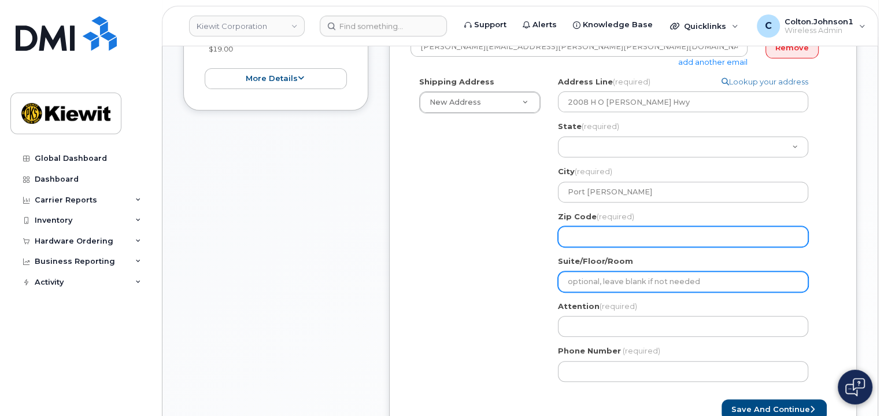
paste input "77640"
select select
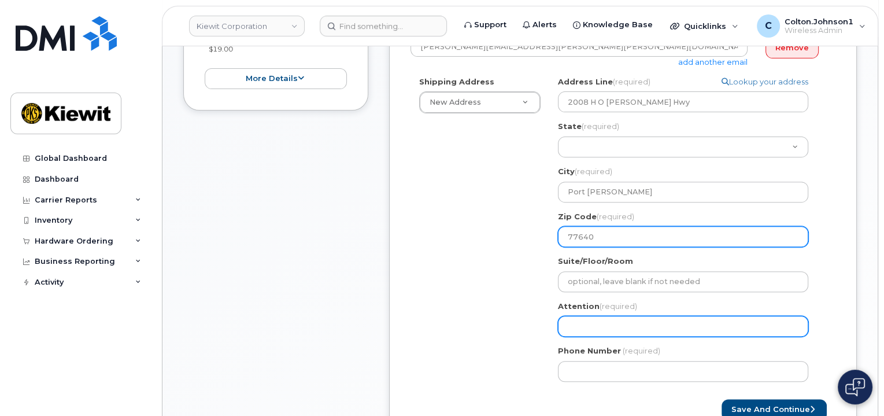
type input "77640"
click at [590, 316] on input "Attention (required)" at bounding box center [683, 326] width 250 height 21
click at [583, 321] on input "Attention (required)" at bounding box center [683, 326] width 250 height 21
paste input "[PERSON_NAME].[PERSON_NAME]"
select select
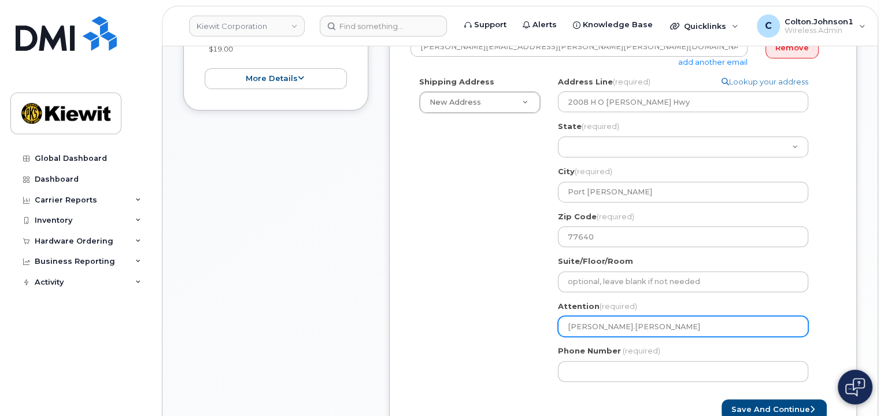
type input "[PERSON_NAME].[PERSON_NAME]"
click at [623, 316] on input "[PERSON_NAME].[PERSON_NAME]" at bounding box center [683, 326] width 250 height 21
paste input "Kyle.Verslues"
select select
type input "[PERSON_NAME].[PERSON_NAME].[PERSON_NAME]"
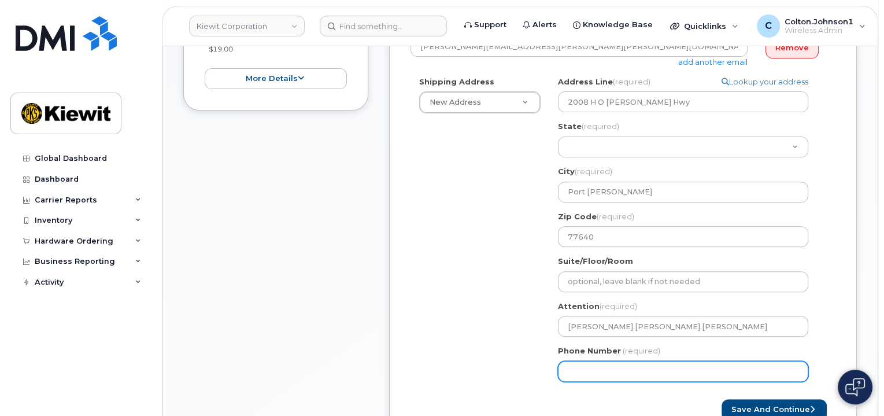
click at [629, 361] on input "Phone Number" at bounding box center [683, 371] width 250 height 21
type input "877772770"
select select
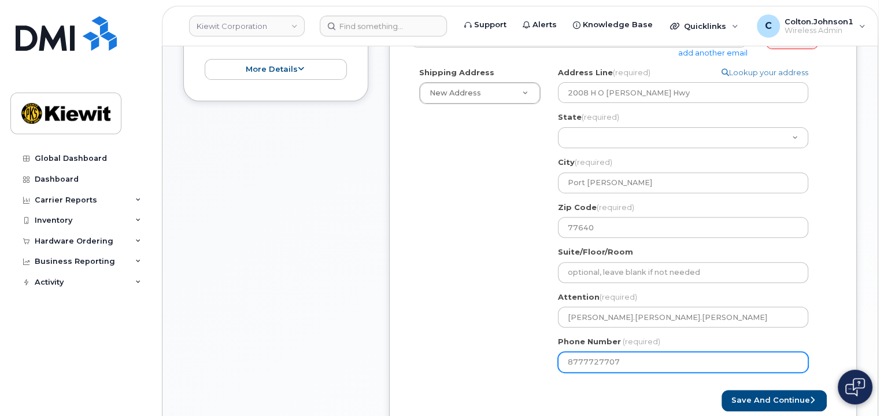
scroll to position [520, 0]
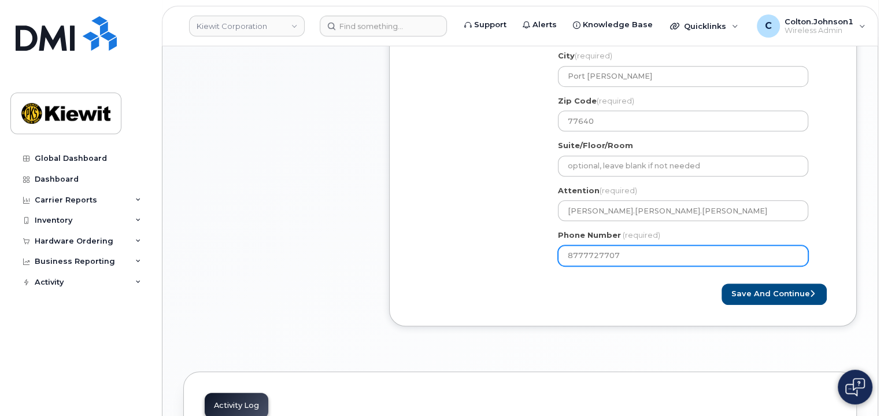
type input "8777727707"
click at [758, 268] on form "Created By Colton.Johnson1 Requested By Notify the following emails about order…" at bounding box center [622, 49] width 425 height 510
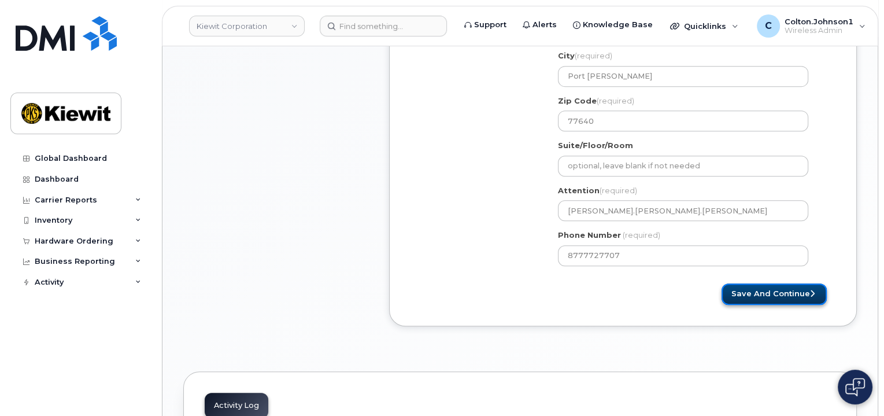
click at [760, 283] on button "Save and Continue" at bounding box center [773, 293] width 105 height 21
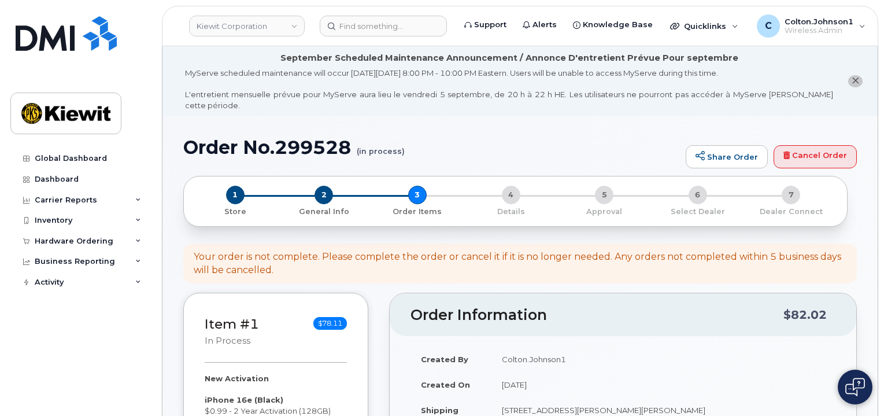
select select
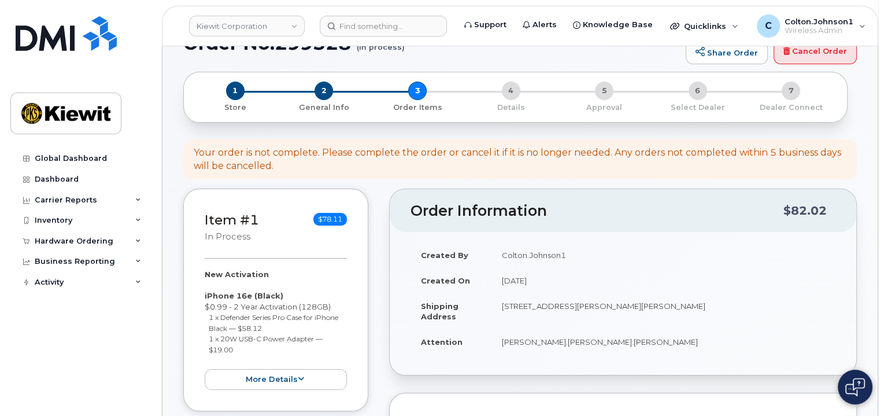
scroll to position [289, 0]
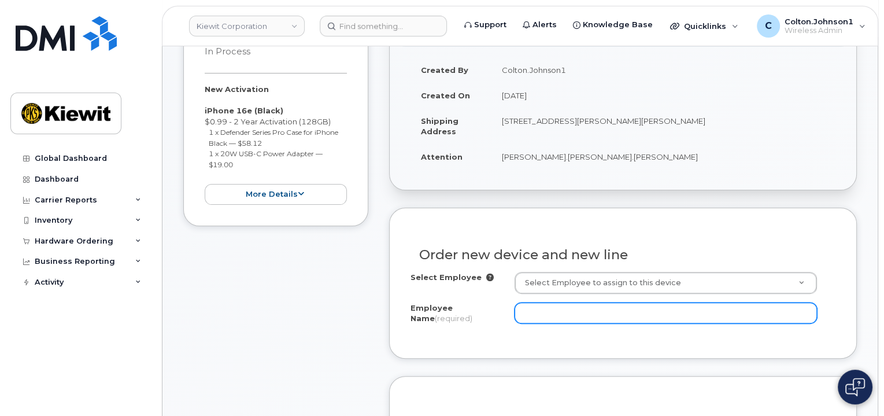
click at [601, 302] on input "Employee Name (required)" at bounding box center [665, 312] width 302 height 21
paste input "[PERSON_NAME].[PERSON_NAME]"
type input "[PERSON_NAME].[PERSON_NAME]"
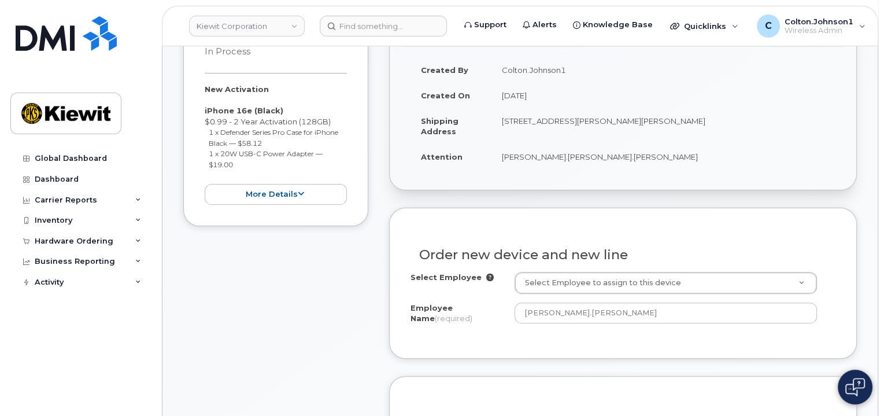
click at [587, 329] on div "Order new device and new line Select Employee Select Employee to assign to this…" at bounding box center [623, 283] width 468 height 150
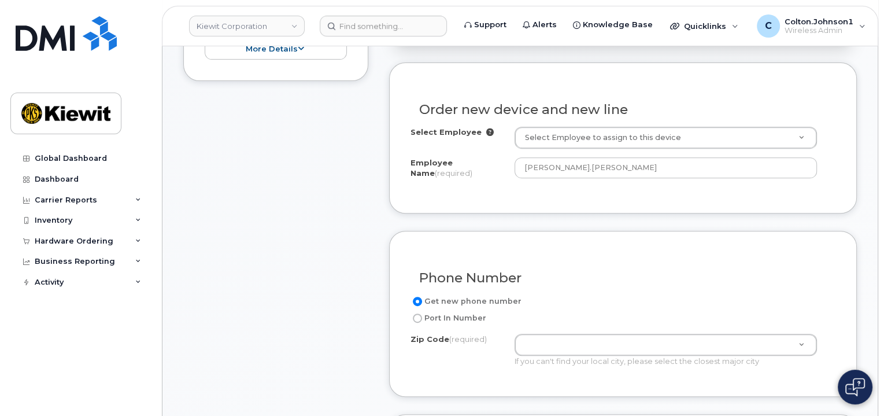
scroll to position [462, 0]
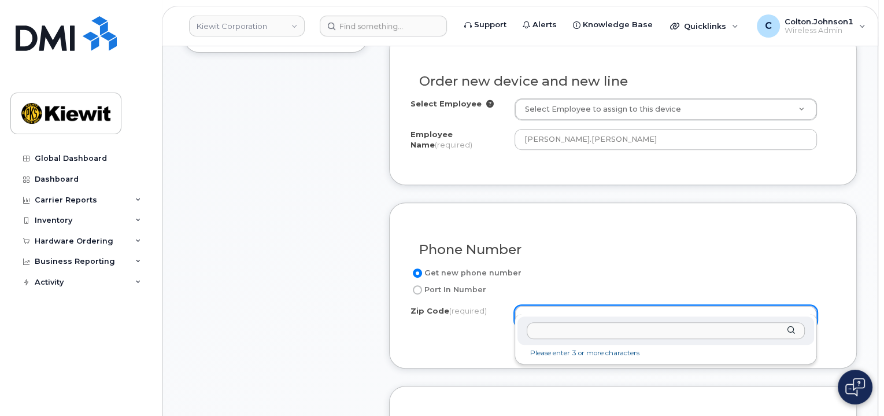
type input "77640"
type input "77640 (Port Arthur, TX)"
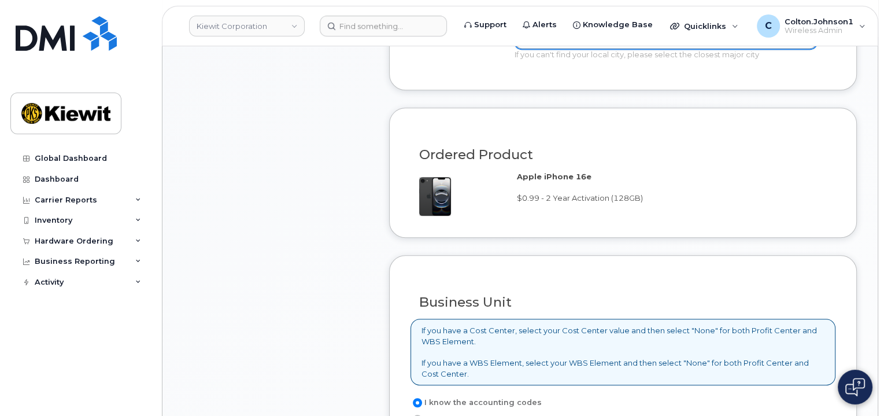
scroll to position [809, 0]
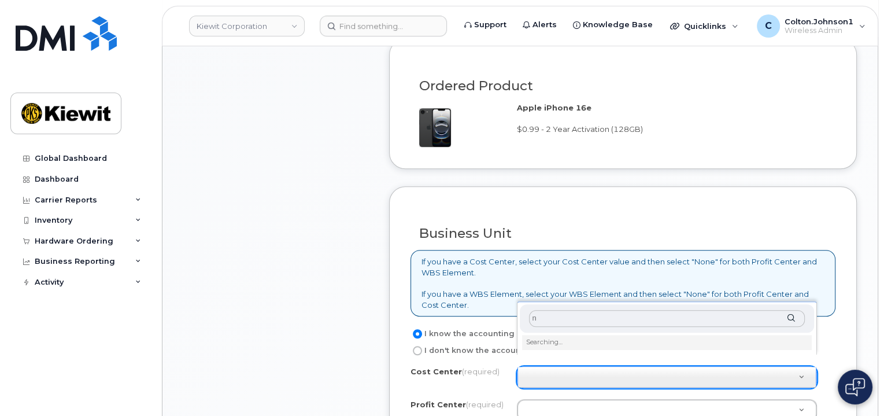
type input "no"
type input "None"
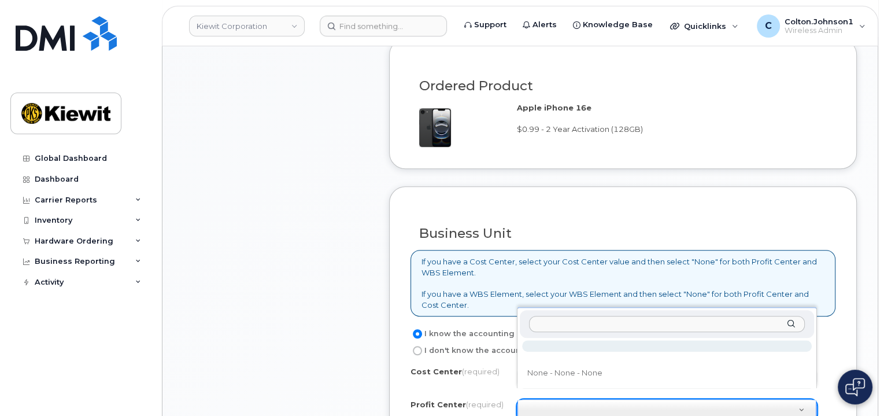
type input "m"
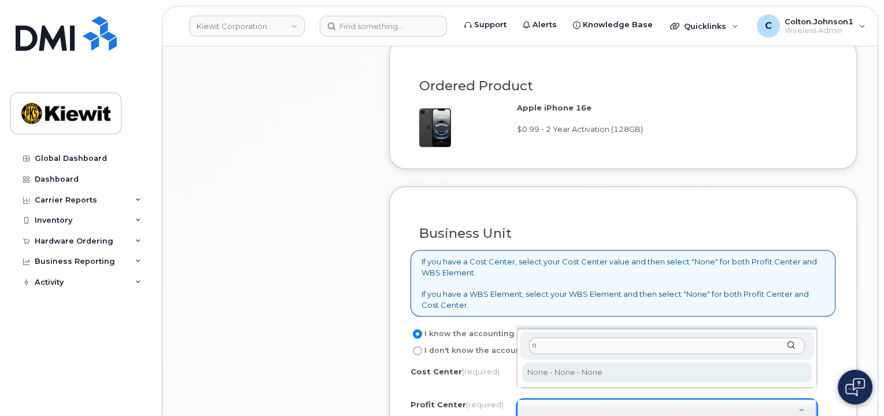
type input "no"
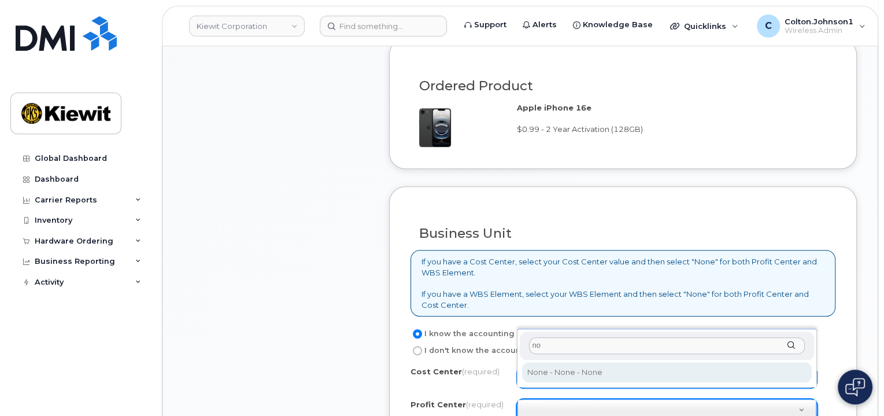
select select "None"
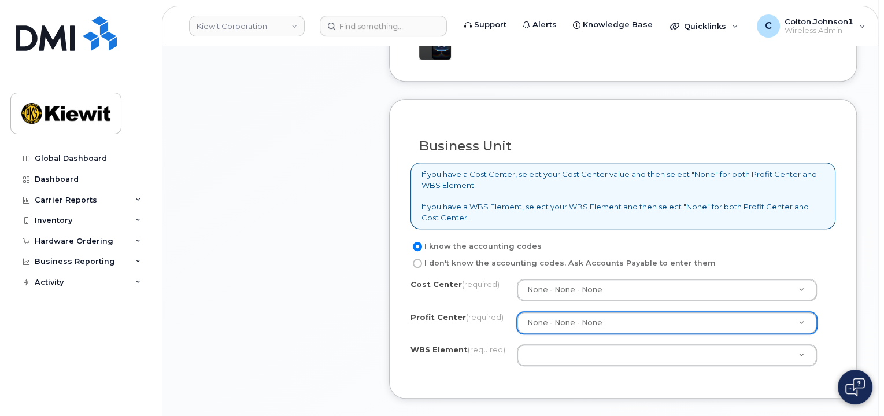
scroll to position [925, 0]
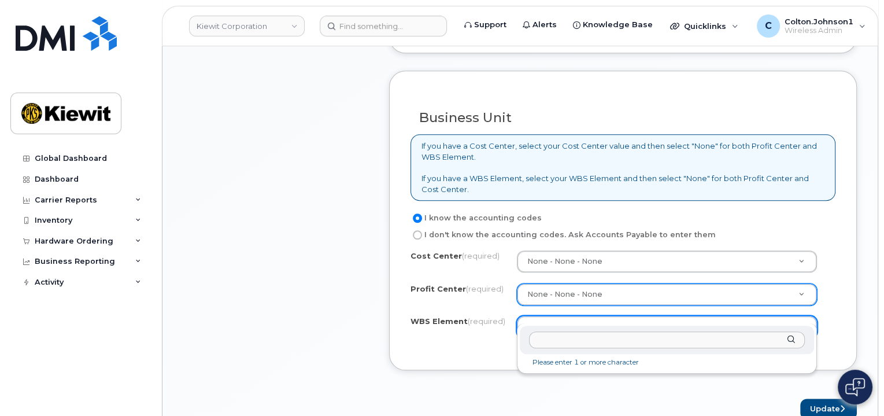
type input "106419.1130"
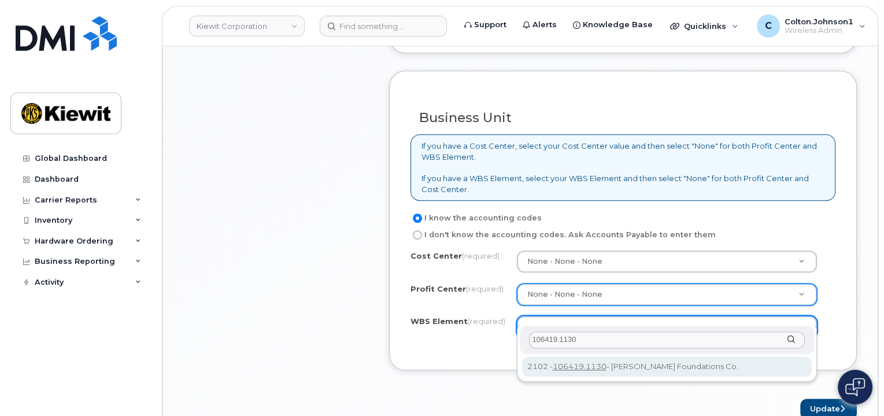
type input "106419.1130"
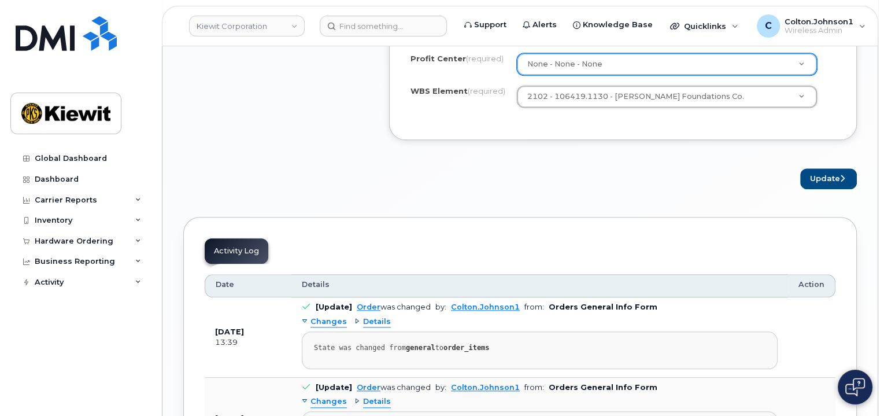
scroll to position [1156, 0]
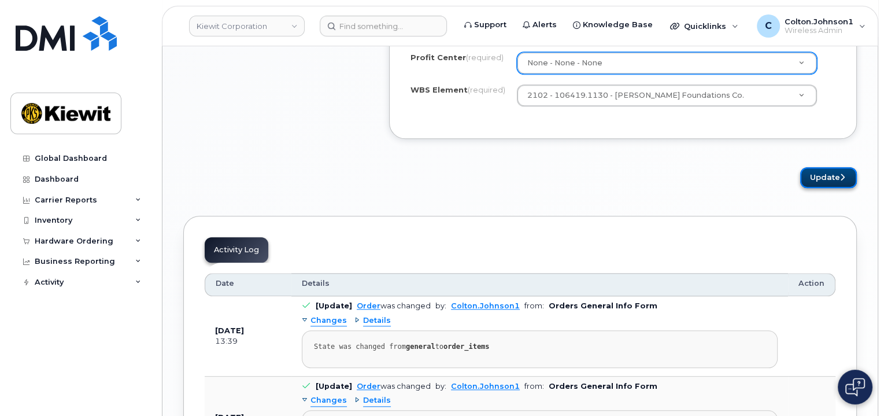
click at [817, 168] on button "Update" at bounding box center [828, 177] width 57 height 21
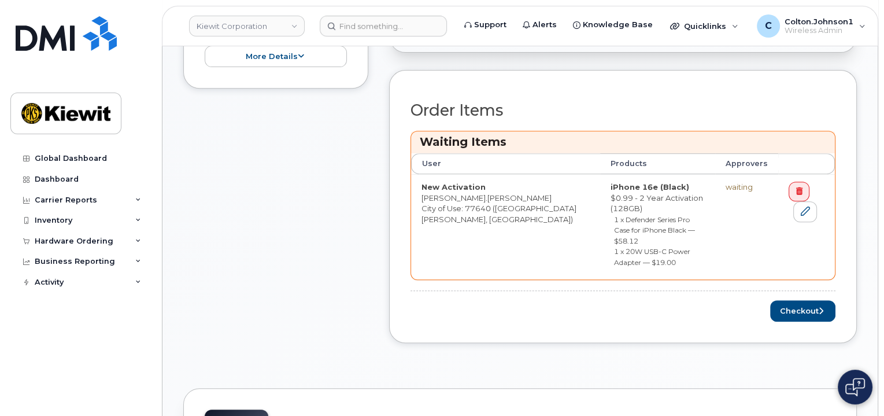
scroll to position [520, 0]
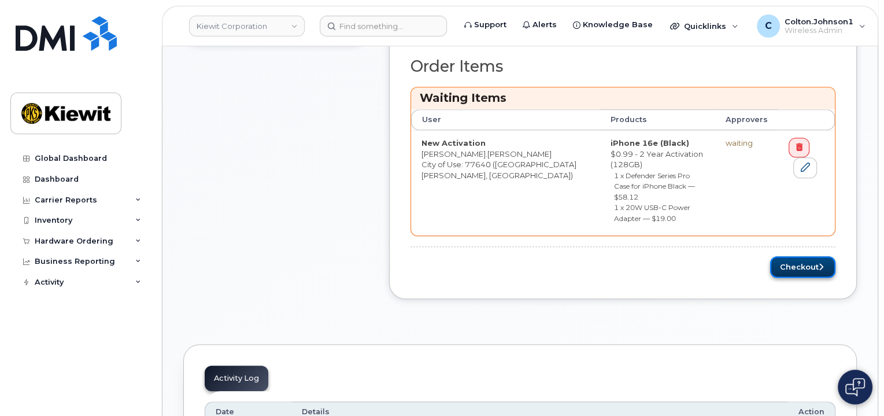
click at [804, 256] on button "Checkout" at bounding box center [802, 266] width 65 height 21
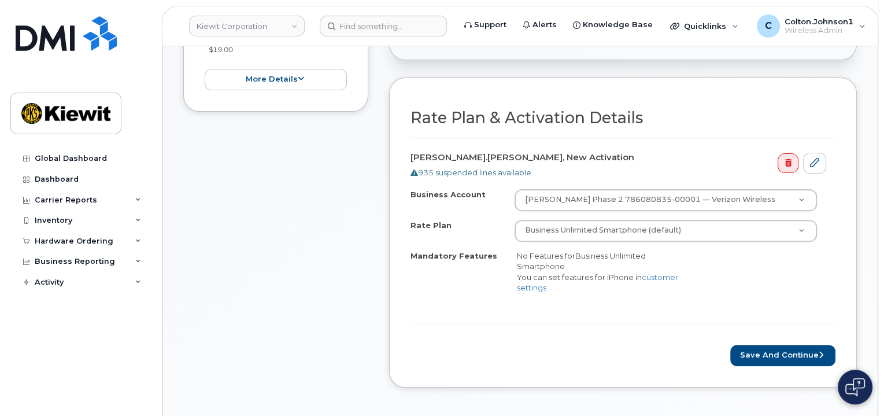
scroll to position [405, 0]
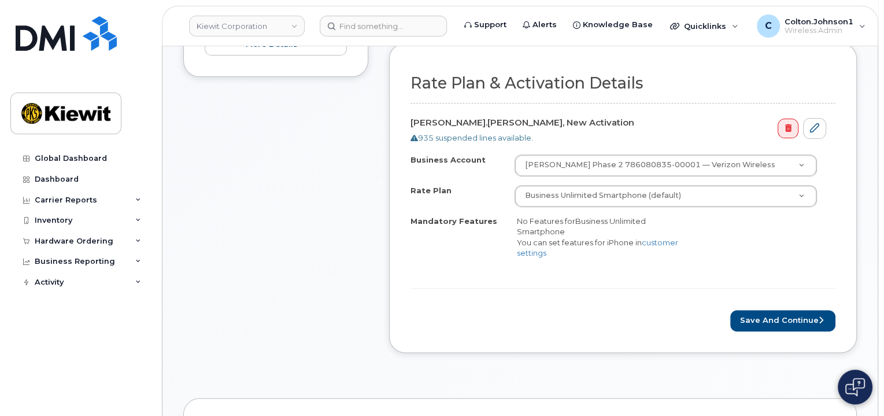
click at [789, 320] on div "Rate Plan & Activation Details [PERSON_NAME].[PERSON_NAME], New Activation 935 …" at bounding box center [623, 198] width 468 height 310
click at [789, 310] on button "Save and Continue" at bounding box center [782, 320] width 105 height 21
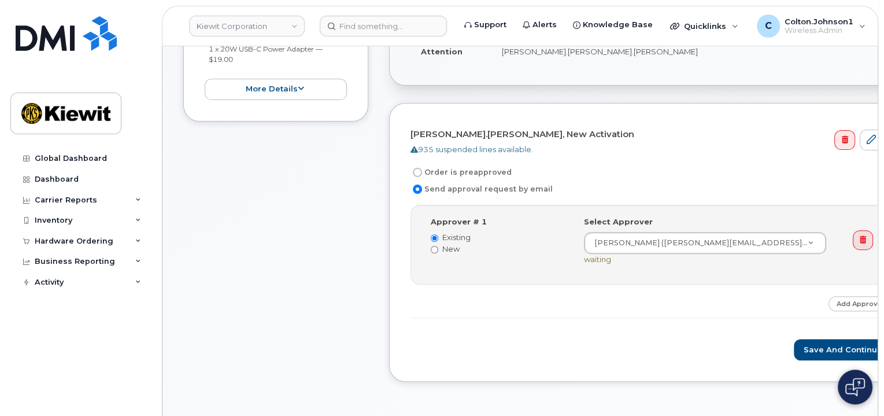
scroll to position [347, 0]
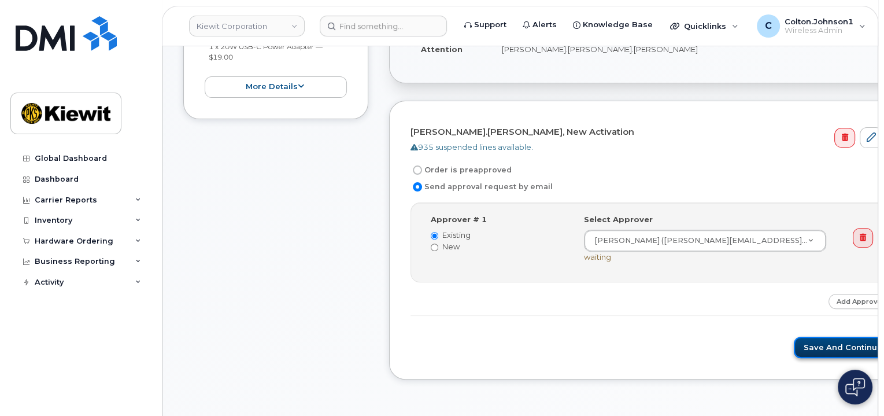
click at [794, 336] on button "Save and Continue" at bounding box center [843, 346] width 98 height 21
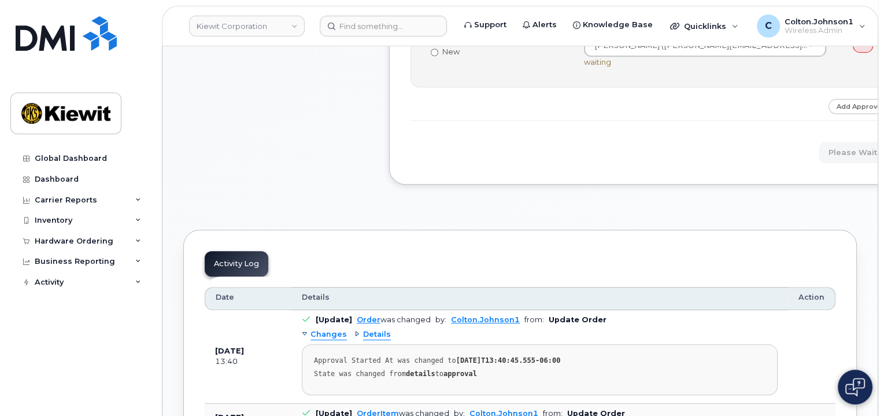
scroll to position [578, 0]
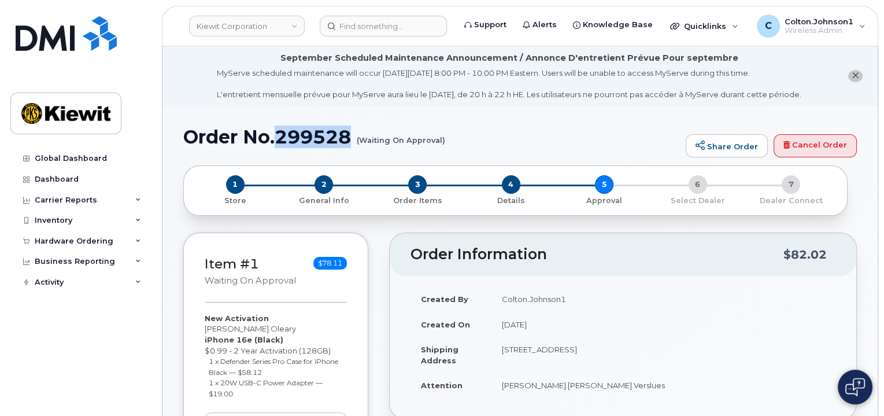
drag, startPoint x: 277, startPoint y: 133, endPoint x: 352, endPoint y: 134, distance: 75.1
click at [352, 134] on h1 "Order No.299528 (Waiting On Approval)" at bounding box center [431, 137] width 497 height 20
copy h1 "299528"
